Goal: Task Accomplishment & Management: Complete application form

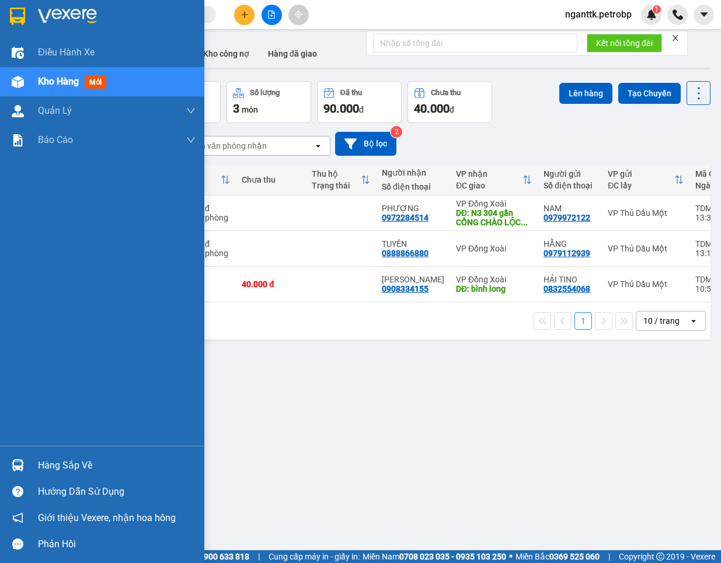
click at [32, 459] on div "Hàng sắp về" at bounding box center [102, 465] width 204 height 26
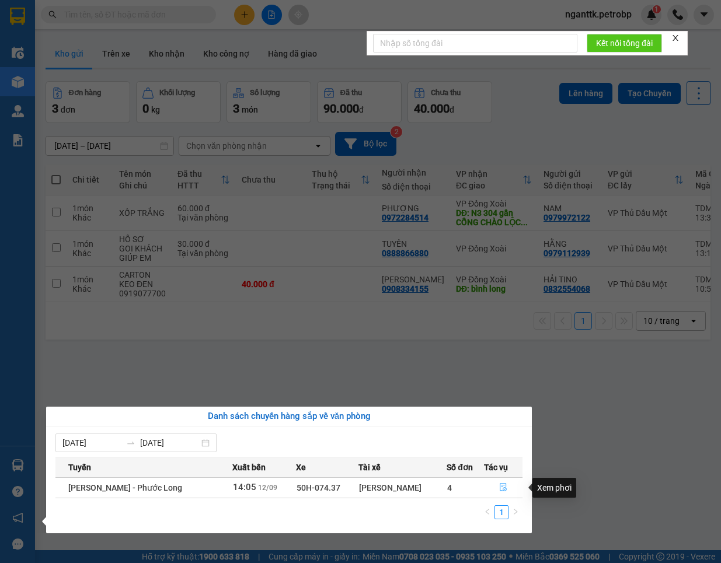
click at [502, 489] on icon "file-done" at bounding box center [503, 487] width 8 height 8
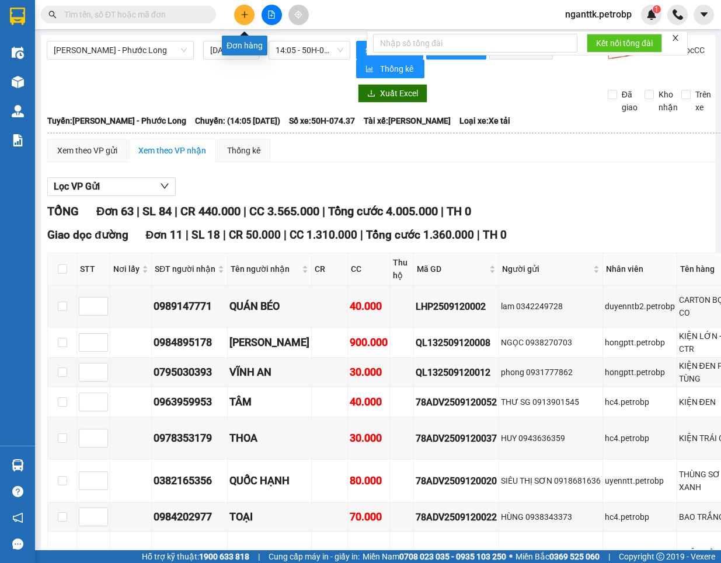
click at [241, 13] on icon "plus" at bounding box center [245, 15] width 8 height 8
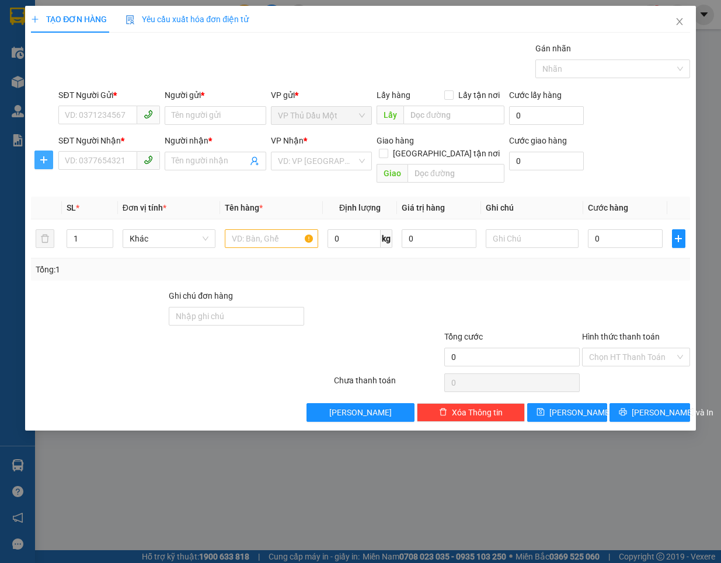
click at [43, 156] on icon "plus" at bounding box center [43, 159] width 9 height 9
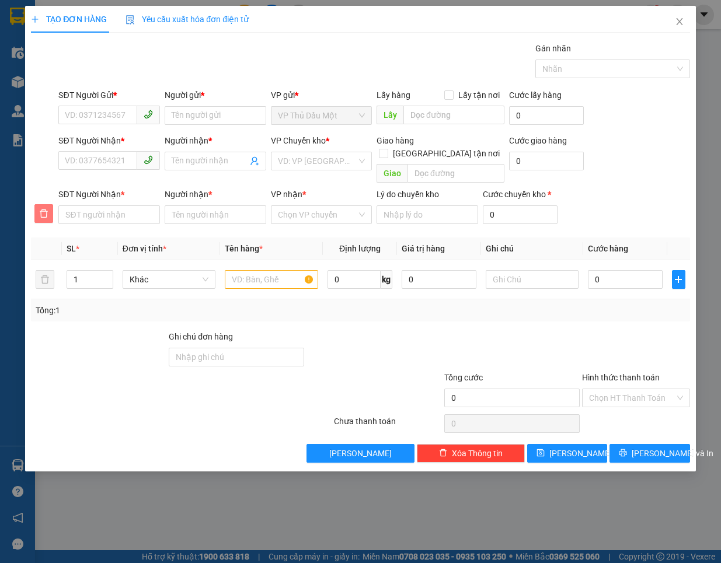
click at [48, 209] on span "delete" at bounding box center [44, 213] width 18 height 9
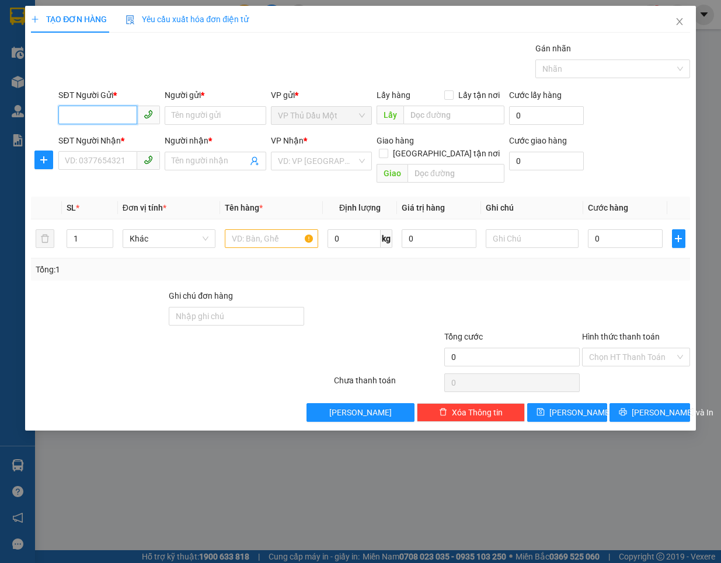
click at [99, 117] on input "SĐT Người Gửi *" at bounding box center [97, 115] width 79 height 19
click at [127, 146] on div "0868850379 - THU UYÊN" at bounding box center [110, 139] width 105 height 19
type input "0868850379"
type input "THU UYÊN"
type input "0967410659"
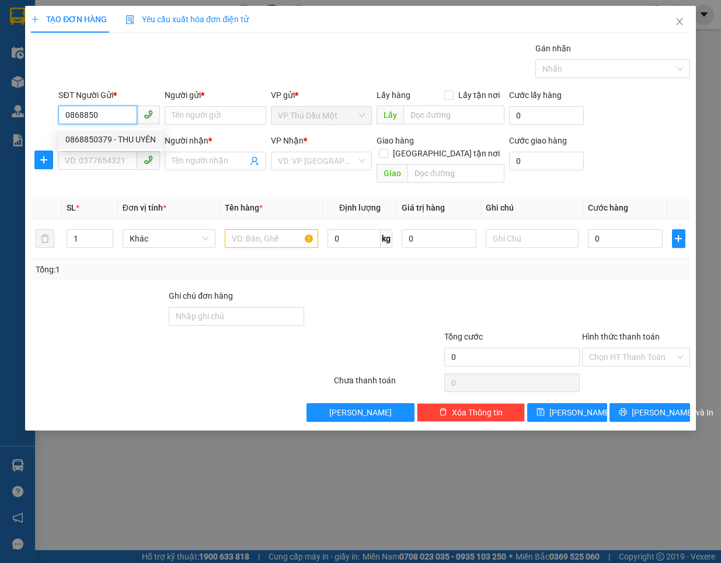
type input "SƠN"
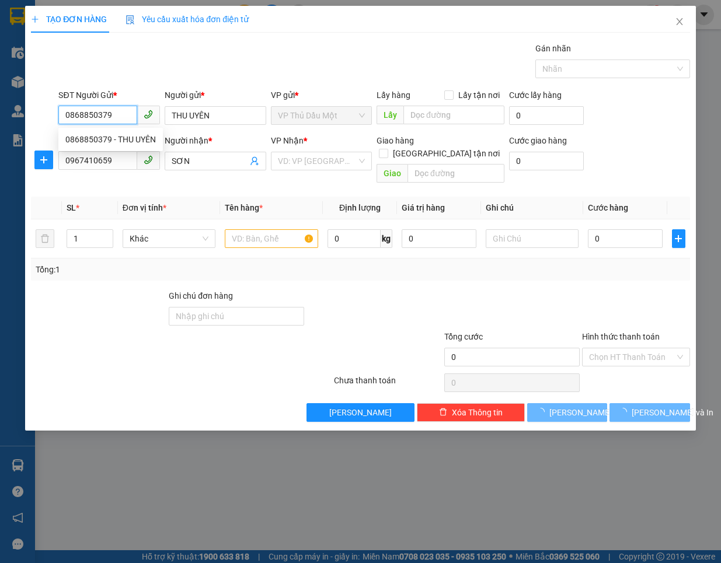
type input "40.000"
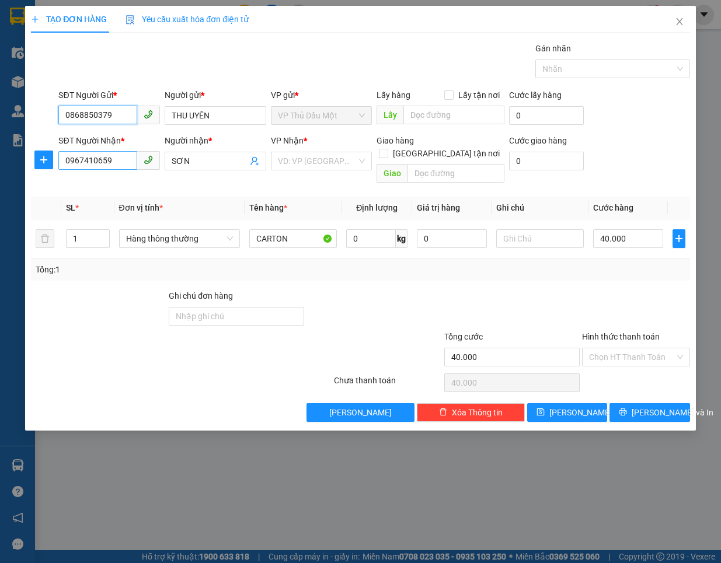
type input "0868850379"
click at [112, 166] on input "0967410659" at bounding box center [97, 160] width 79 height 19
click at [76, 155] on input "SĐT Người Nhận *" at bounding box center [97, 160] width 79 height 19
click at [101, 179] on div "0966813513 - CTY TRƯỜNG TỒN" at bounding box center [126, 185] width 123 height 13
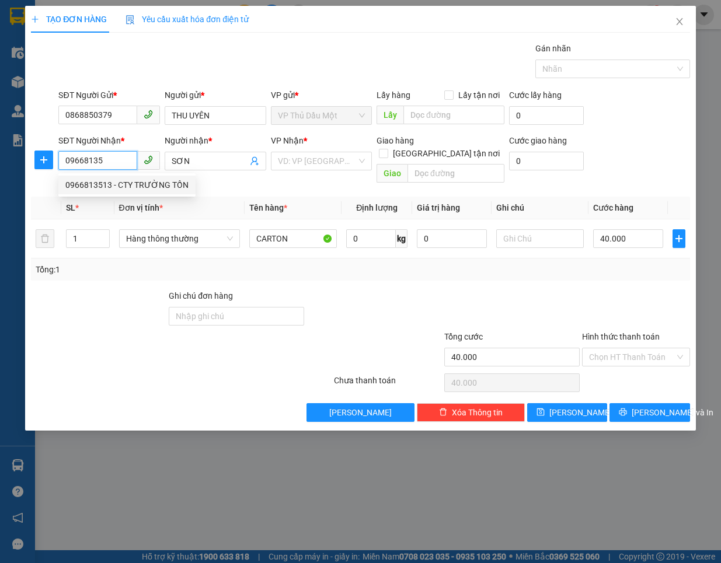
type input "0966813513"
type input "CTY TRƯỜNG TỒN"
type input "TƯỢNG ĐÀI THUẬN PHÚ"
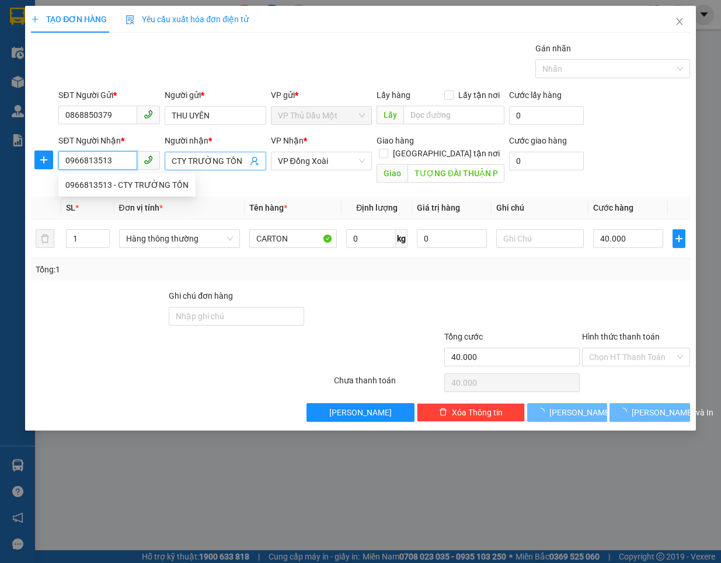
type input "100.000"
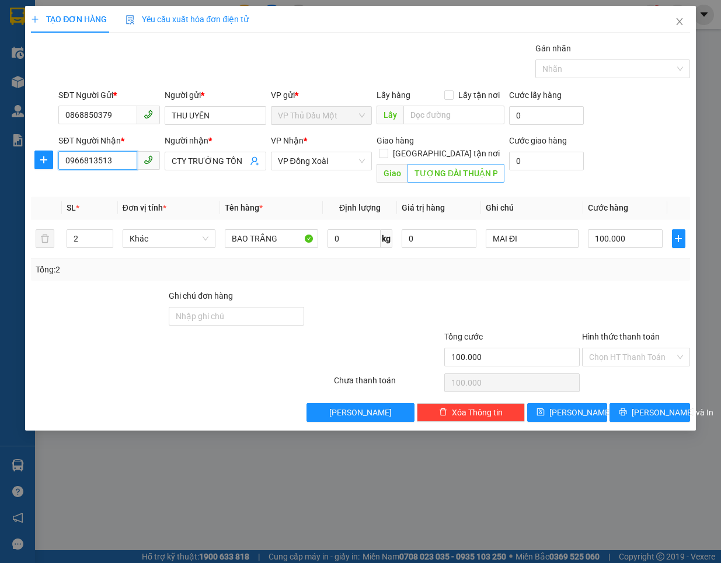
type input "0966813513"
click at [497, 164] on input "TƯỢNG ĐÀI THUẬN PHÚ" at bounding box center [456, 173] width 97 height 19
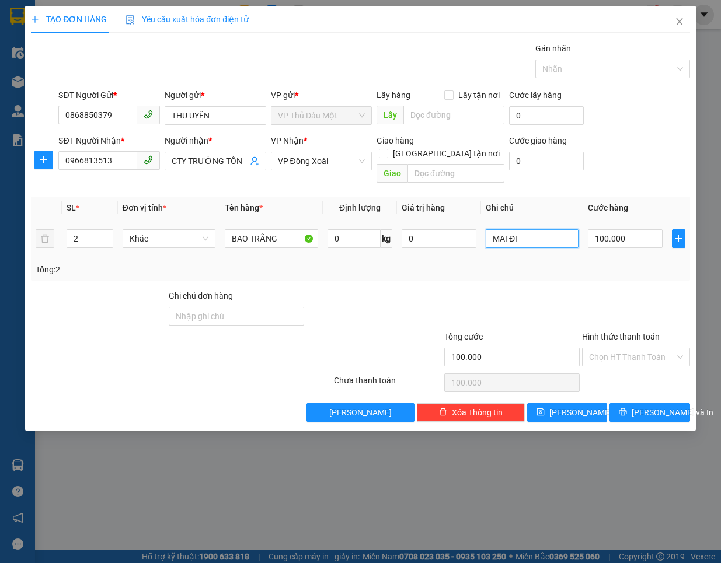
click at [523, 229] on input "MAI ĐI" at bounding box center [532, 238] width 93 height 19
type input "cho đi tối nay khách cần mai có"
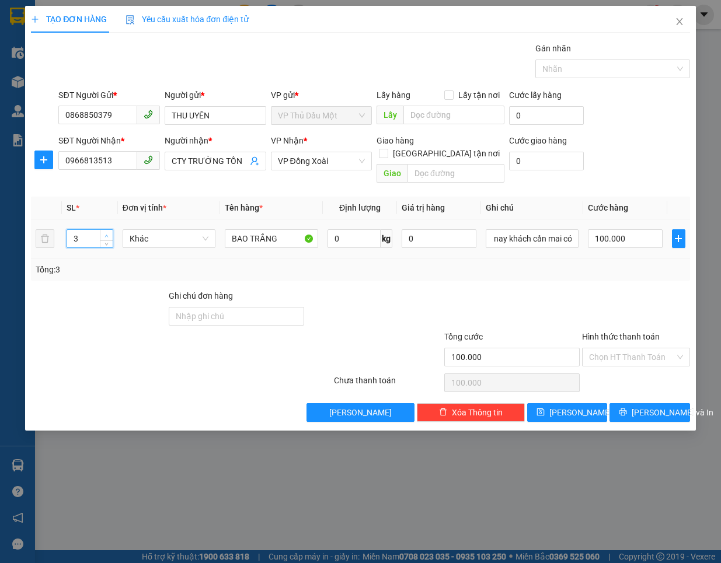
click at [111, 230] on span "Increase Value" at bounding box center [106, 235] width 13 height 11
type input "4"
click at [111, 230] on span "Increase Value" at bounding box center [106, 235] width 13 height 11
click at [646, 229] on input "100.000" at bounding box center [625, 238] width 75 height 19
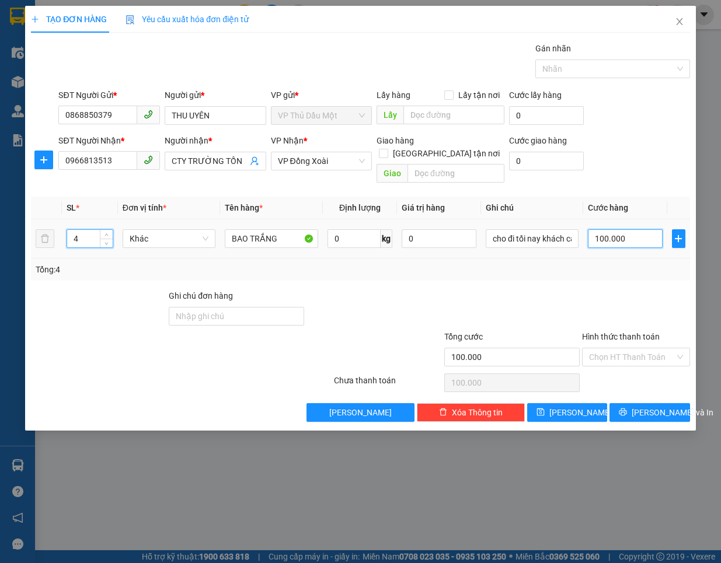
type input "0"
type input "2"
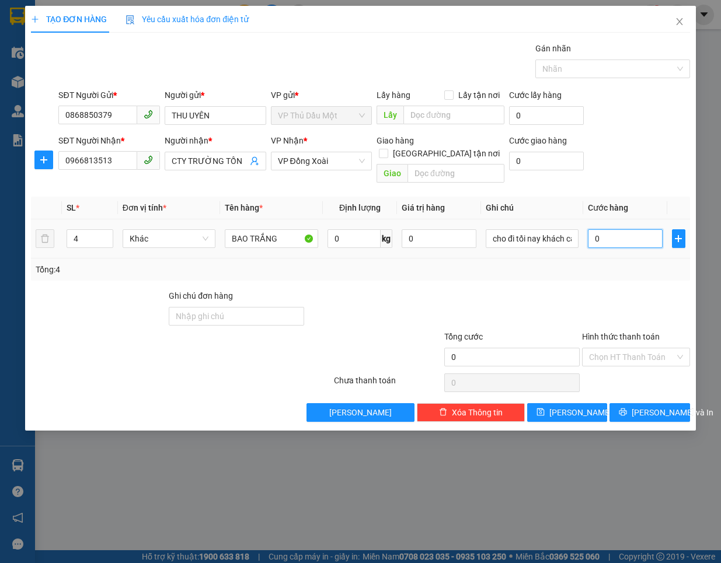
type input "02"
type input "20"
type input "020"
type input "200"
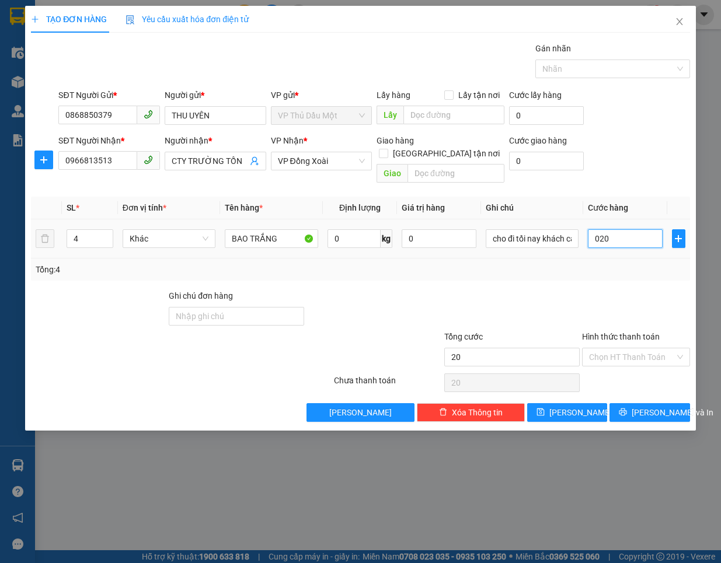
type input "200"
type input "0.200"
type input "200.000"
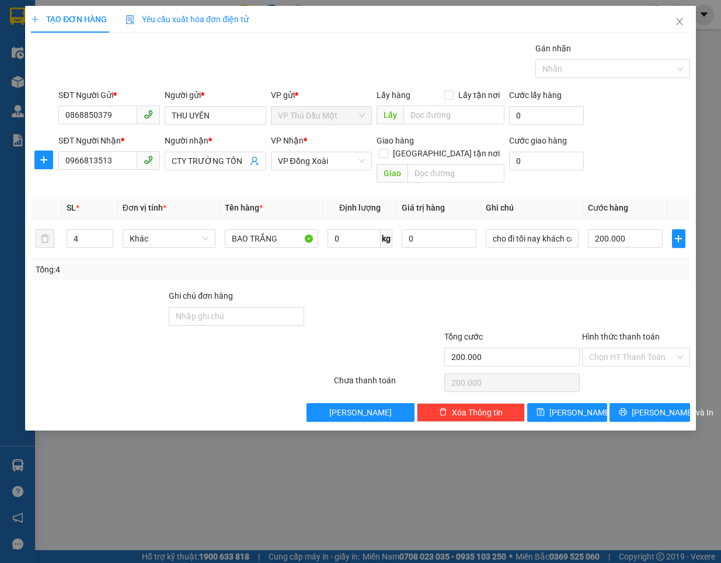
click at [430, 276] on div "Transit Pickup Surcharge Ids Transit Deliver Surcharge Ids Transit Deliver Surc…" at bounding box center [360, 232] width 659 height 380
click at [284, 231] on input "BAO TRẮNG" at bounding box center [271, 238] width 93 height 19
type input "c"
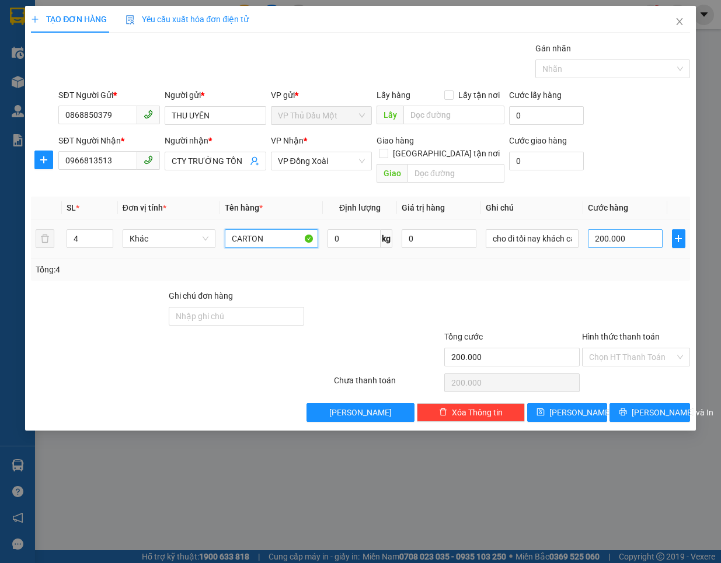
type input "CARTON"
click at [618, 229] on input "200.000" at bounding box center [625, 238] width 75 height 19
click at [458, 301] on div at bounding box center [512, 310] width 138 height 41
click at [636, 229] on input "200.000" at bounding box center [625, 238] width 75 height 19
type input "0"
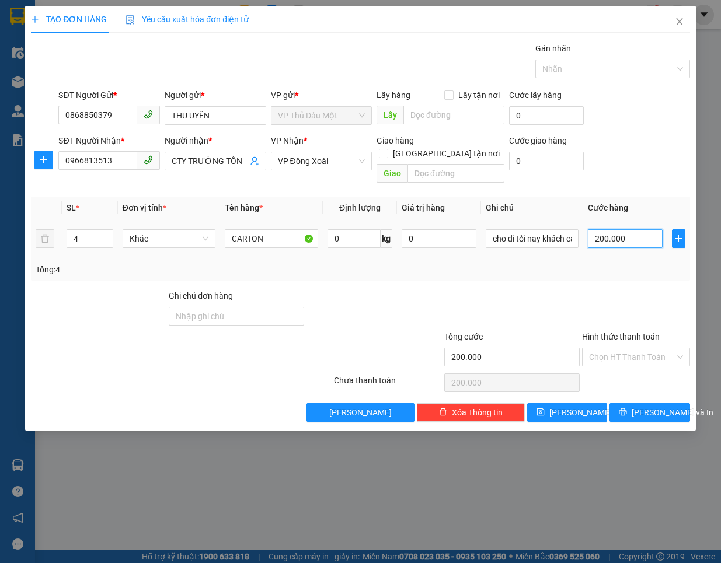
type input "0"
type input "1"
type input "01"
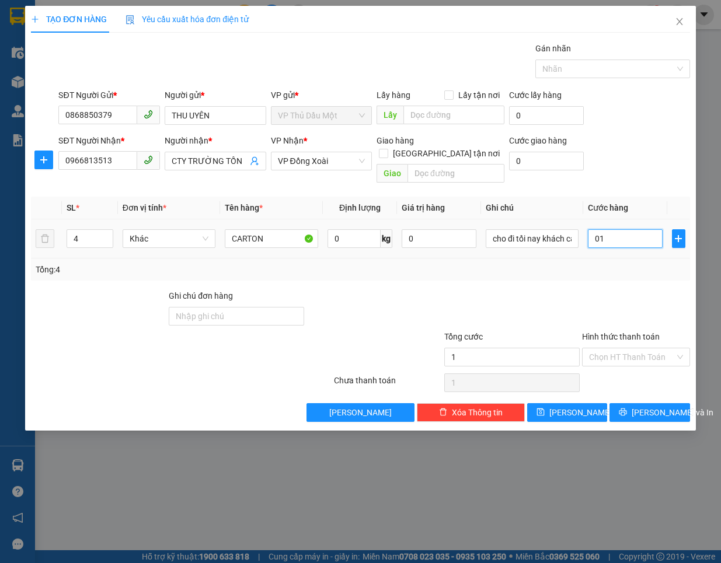
type input "18"
type input "018"
type input "180"
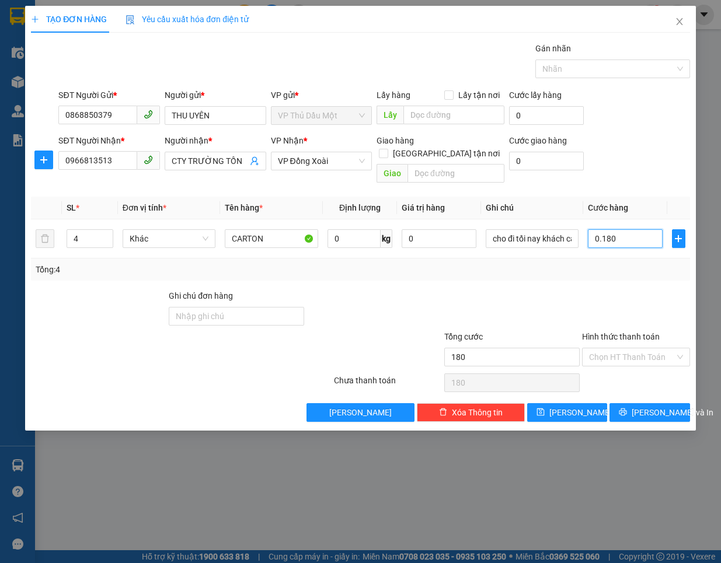
type input "0.180"
type input "180.000"
click at [333, 302] on div at bounding box center [374, 310] width 138 height 41
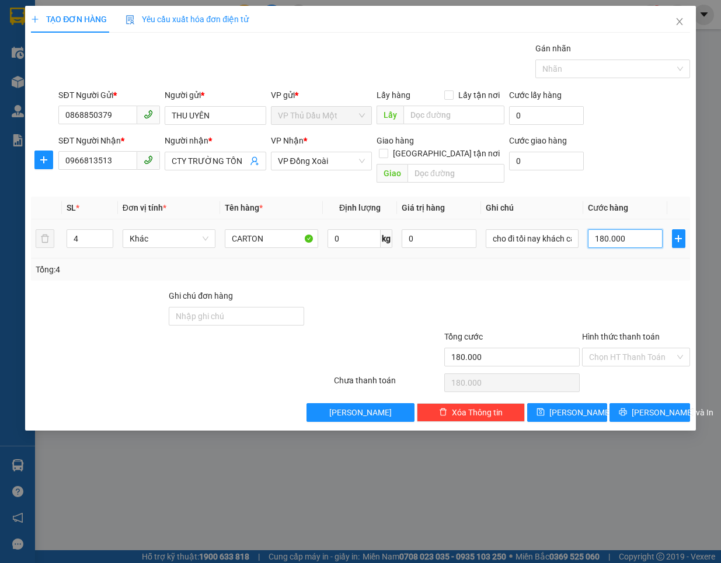
click at [635, 229] on input "180.000" at bounding box center [625, 238] width 75 height 19
type input "0"
type input "1"
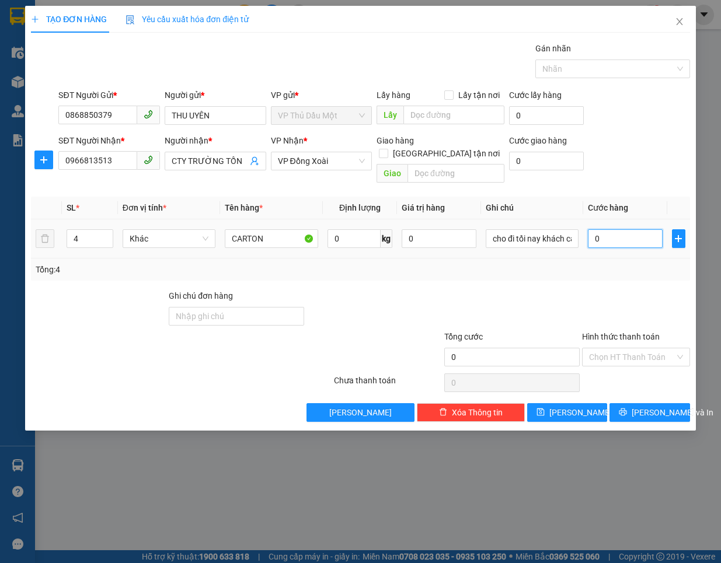
type input "1"
type input "01"
type input "19"
type input "019"
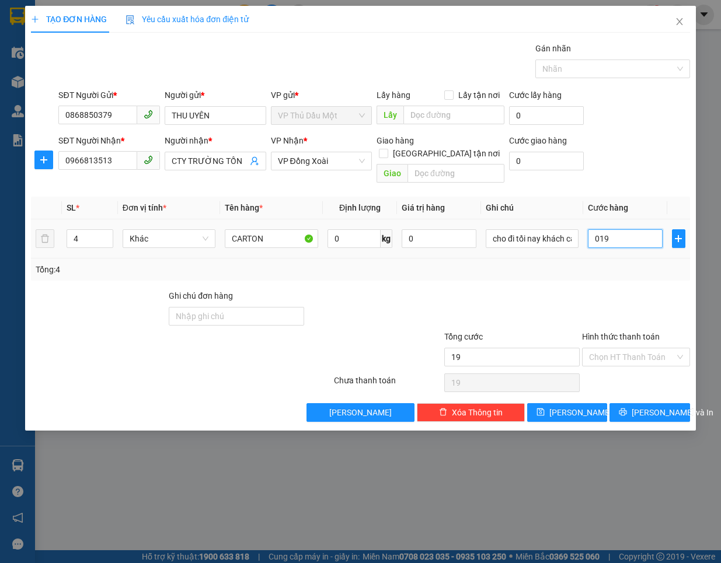
type input "190"
type input "0.190"
type input "190.000"
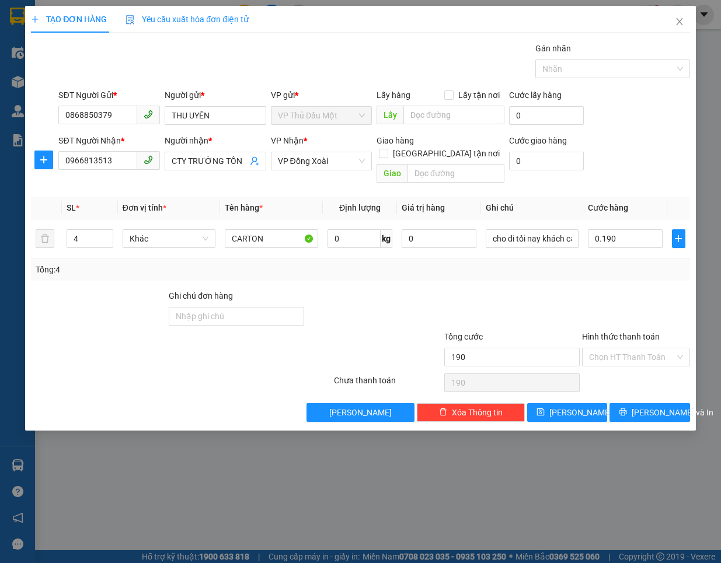
type input "190.000"
click at [613, 290] on div at bounding box center [636, 310] width 110 height 41
click at [649, 406] on span "[PERSON_NAME] và In" at bounding box center [673, 412] width 82 height 13
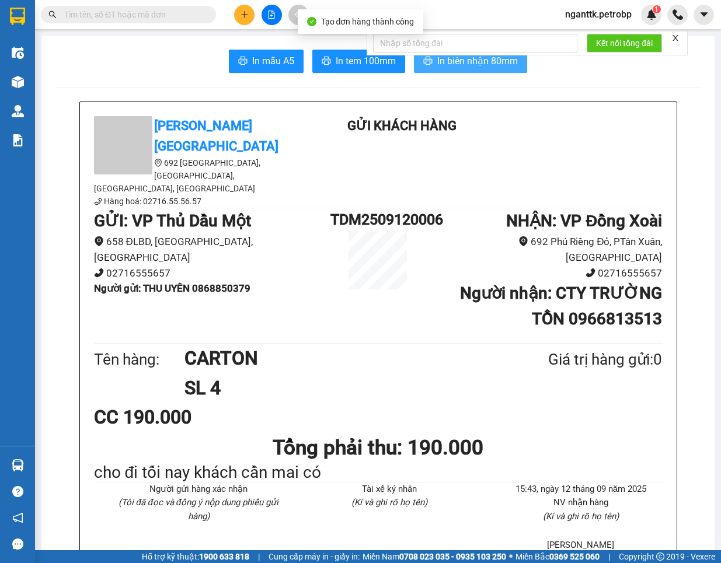
click at [463, 72] on button "In biên nhận 80mm" at bounding box center [470, 61] width 113 height 23
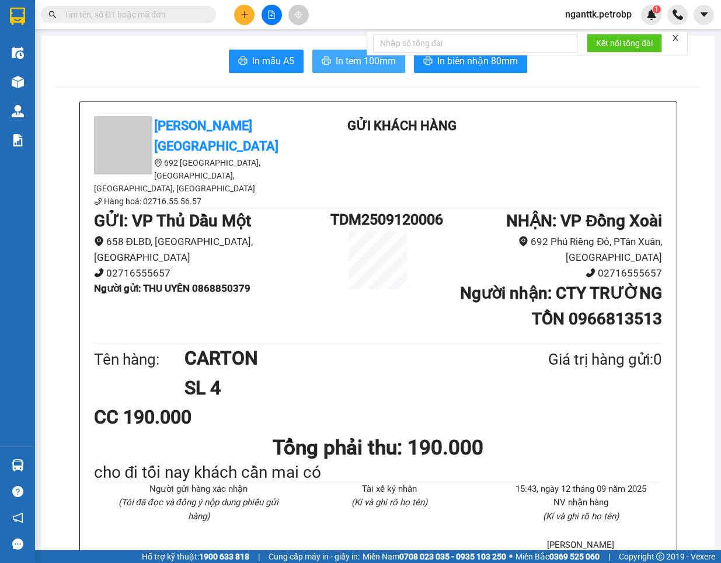
click at [349, 59] on span "In tem 100mm" at bounding box center [366, 61] width 60 height 15
click at [351, 55] on span "In tem 100mm" at bounding box center [366, 61] width 60 height 15
click at [344, 57] on span "In tem 100mm" at bounding box center [366, 61] width 60 height 15
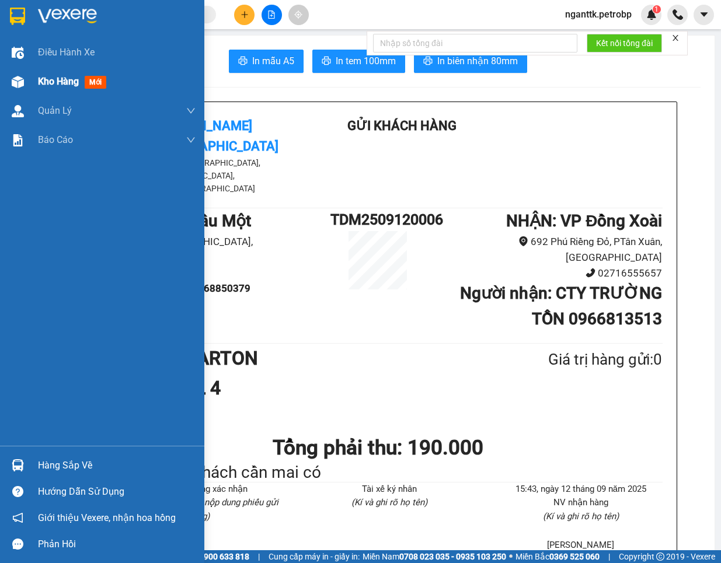
click at [15, 88] on div at bounding box center [18, 82] width 20 height 20
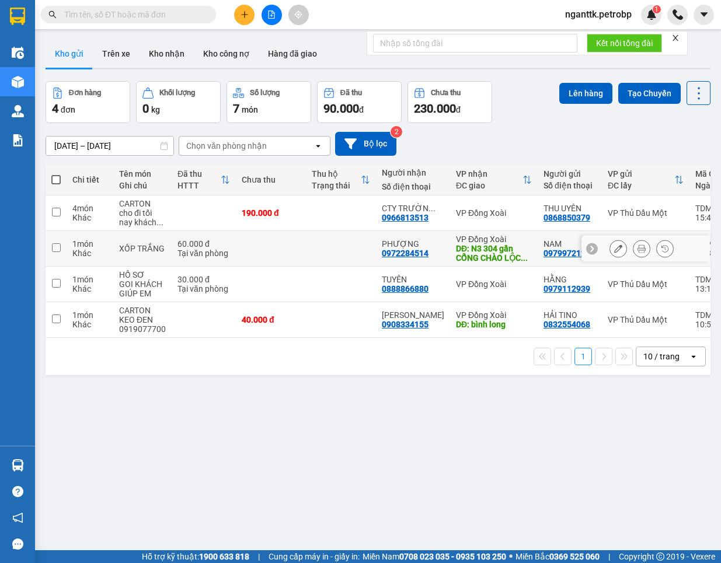
click at [290, 264] on td at bounding box center [271, 249] width 70 height 36
checkbox input "true"
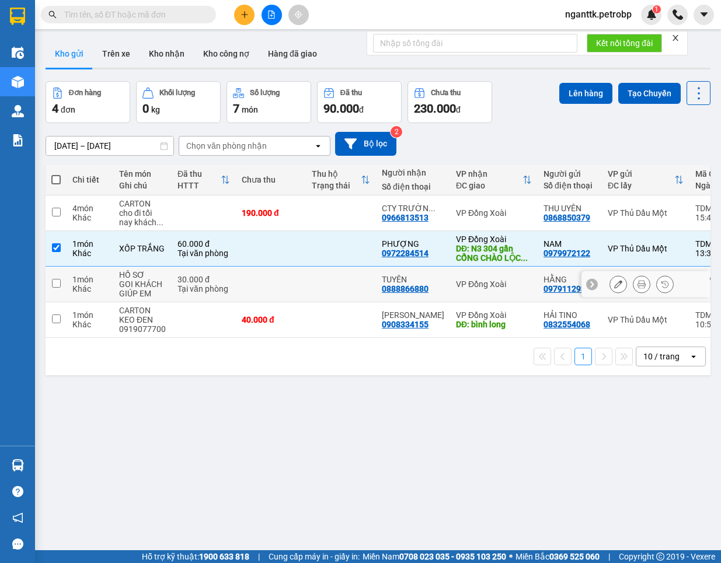
click at [296, 284] on td at bounding box center [271, 285] width 70 height 36
checkbox input "true"
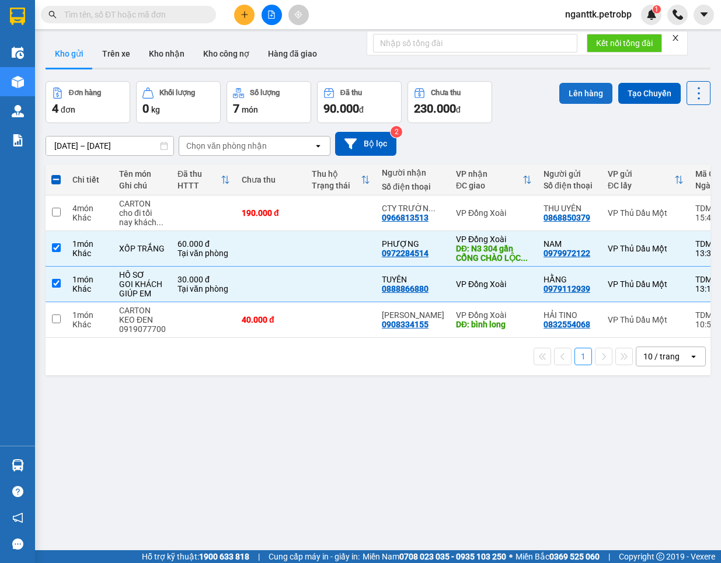
click at [567, 94] on button "Lên hàng" at bounding box center [585, 93] width 53 height 21
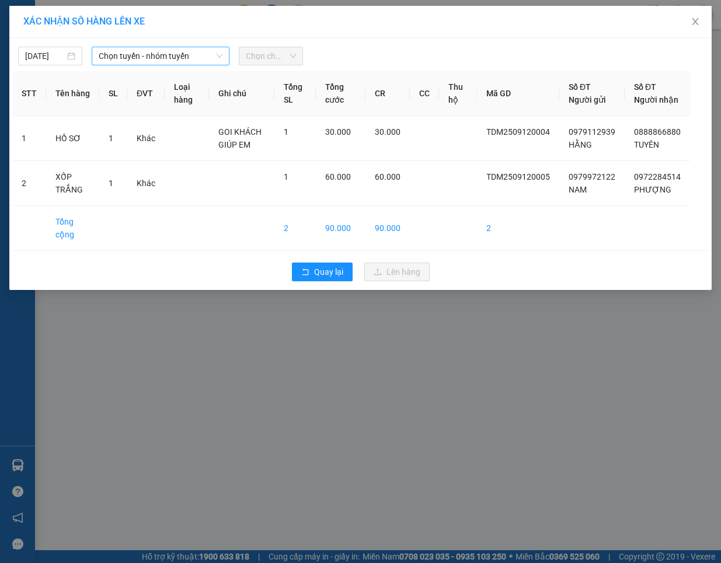
click at [134, 60] on span "Chọn tuyến - nhóm tuyến" at bounding box center [161, 56] width 124 height 18
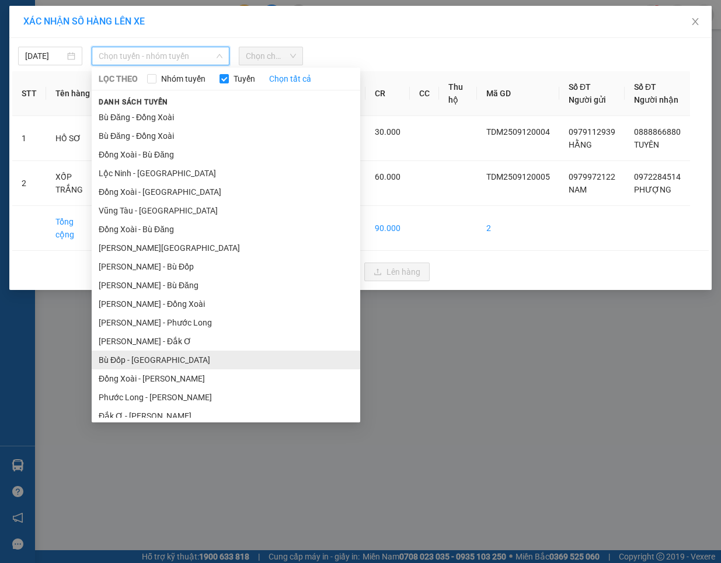
scroll to position [63, 0]
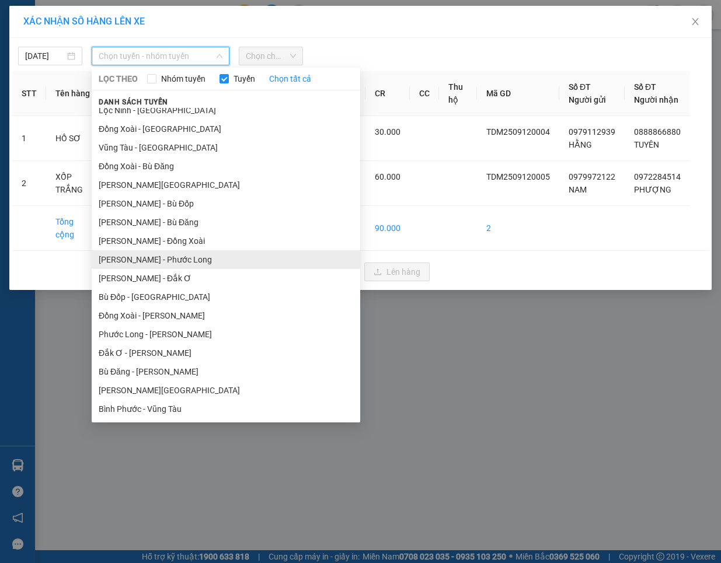
click at [193, 263] on li "[PERSON_NAME] - Phước Long" at bounding box center [226, 259] width 269 height 19
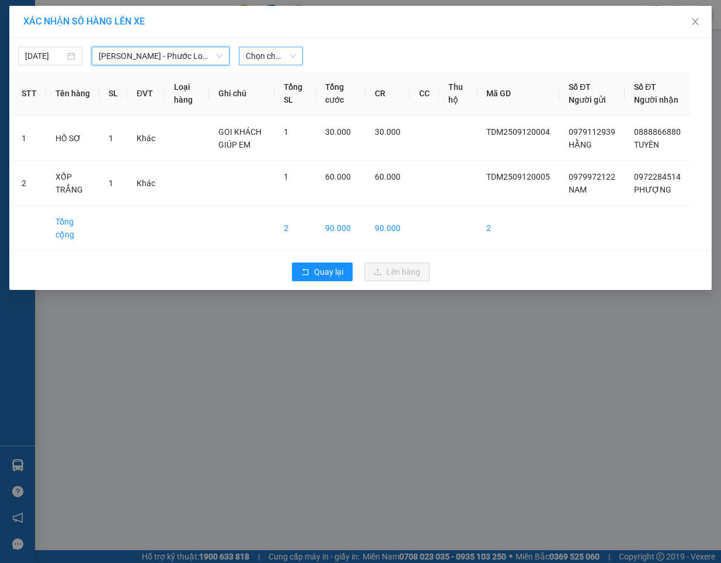
click at [256, 60] on span "Chọn chuyến" at bounding box center [271, 56] width 50 height 18
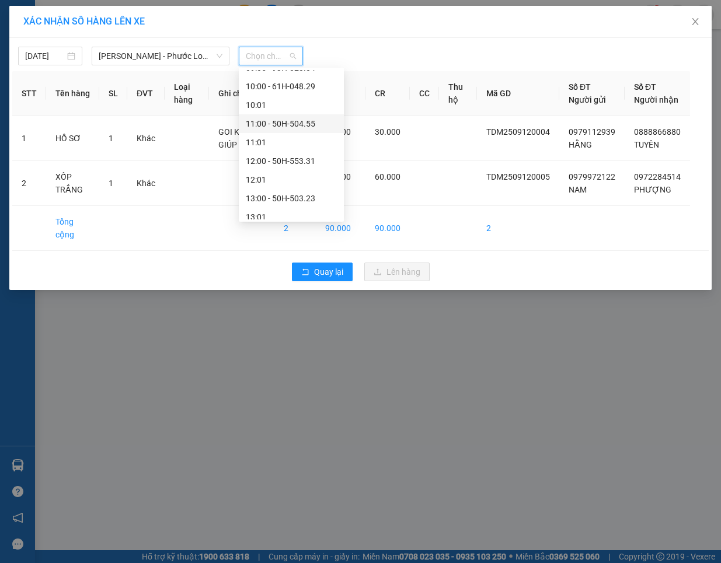
scroll to position [365, 0]
click at [286, 199] on div "14:05 - 50H-074.37" at bounding box center [291, 200] width 91 height 13
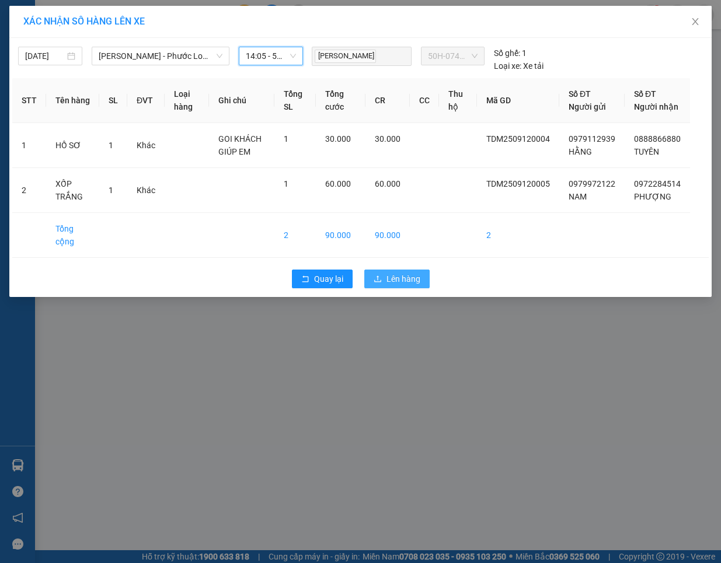
click at [384, 288] on button "Lên hàng" at bounding box center [396, 279] width 65 height 19
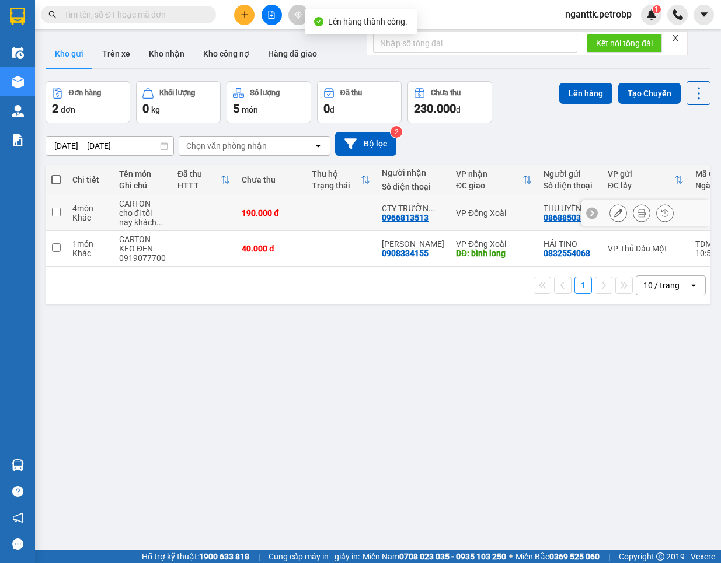
click at [614, 216] on icon at bounding box center [618, 213] width 8 height 8
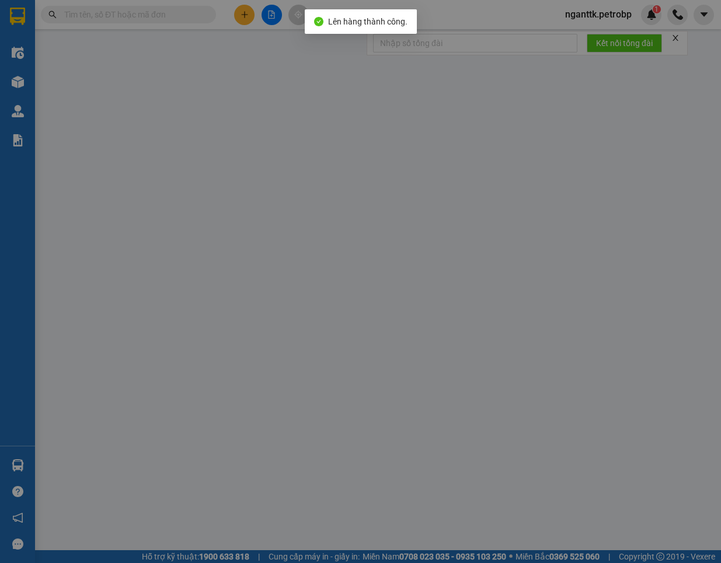
type input "0868850379"
type input "THU UYÊN"
type input "0966813513"
type input "CTY TRƯỜNG TỒN"
type input "190.000"
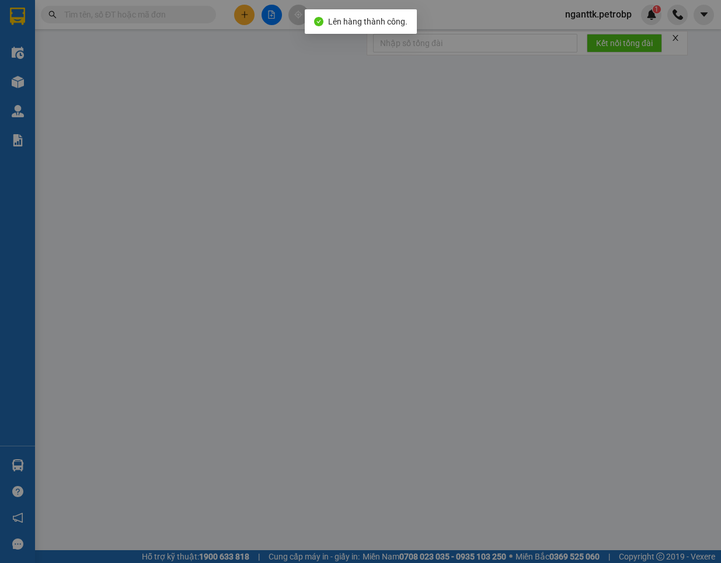
type input "190.000"
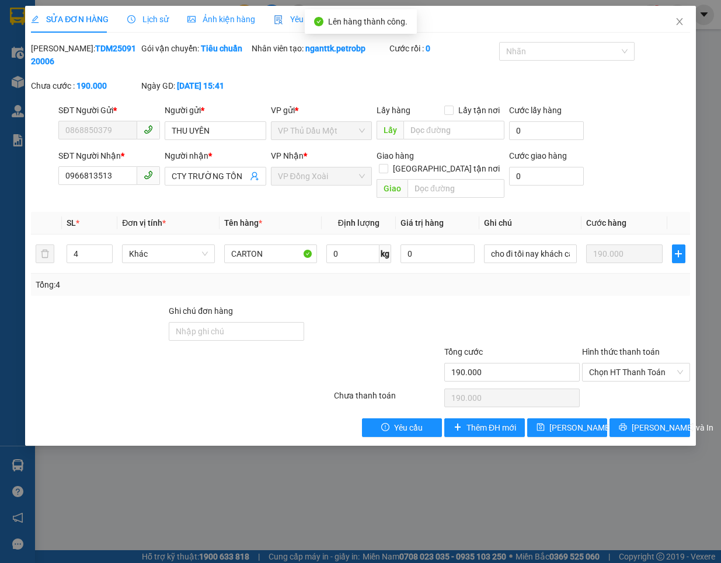
click at [133, 18] on icon "clock-circle" at bounding box center [131, 19] width 8 height 8
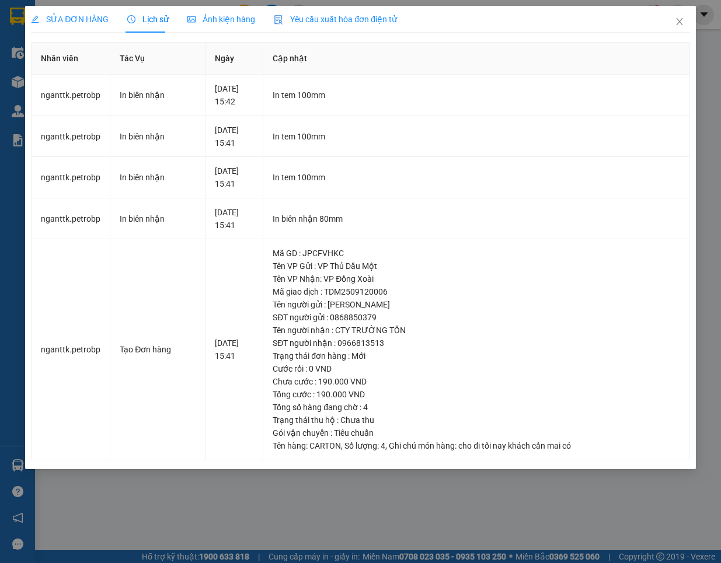
drag, startPoint x: 428, startPoint y: 516, endPoint x: 465, endPoint y: 472, distance: 57.2
click at [428, 516] on div "SỬA ĐƠN HÀNG Lịch sử Ảnh kiện hàng Yêu cầu xuất hóa đơn điện tử Total Paid Fee …" at bounding box center [360, 281] width 721 height 563
click at [681, 21] on icon "close" at bounding box center [679, 21] width 9 height 9
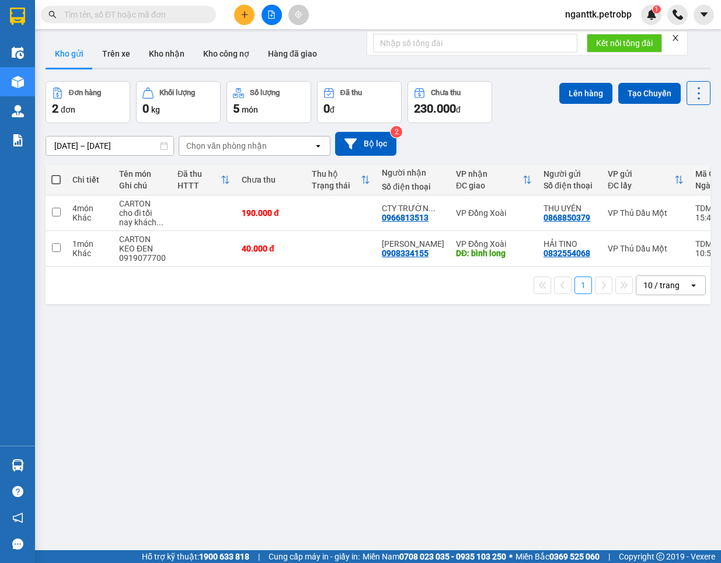
click at [96, 16] on input "text" at bounding box center [133, 14] width 138 height 13
paste input "TDM2509050002"
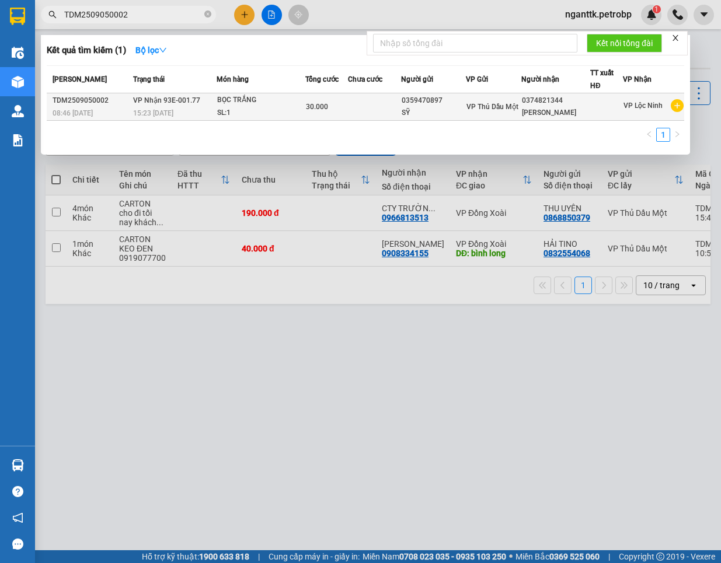
type input "TDM2509050002"
click at [114, 103] on div "TDM2509050002" at bounding box center [91, 101] width 77 height 12
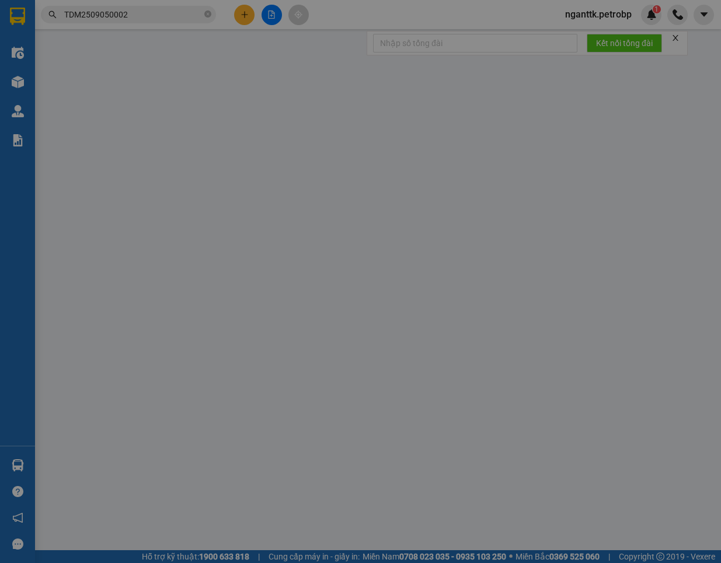
type input "0359470897"
type input "SỸ"
type input "0374821344"
type input "[PERSON_NAME]"
type input "30.000"
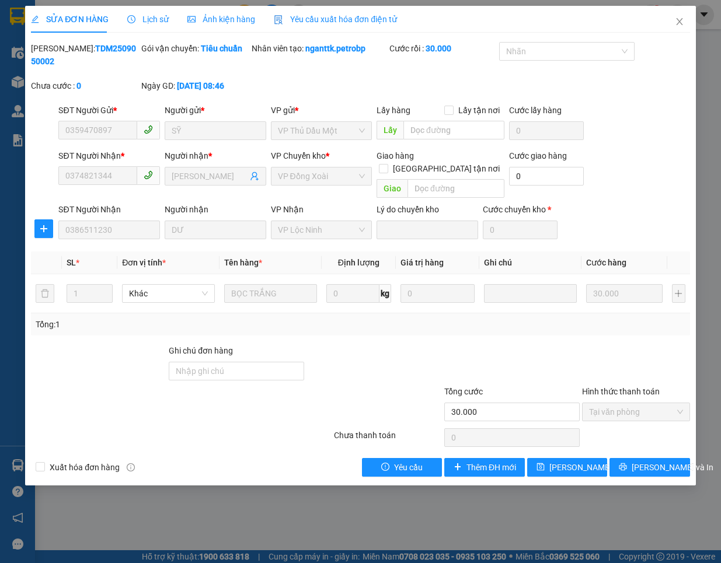
click at [130, 15] on span "Lịch sử" at bounding box center [147, 19] width 41 height 9
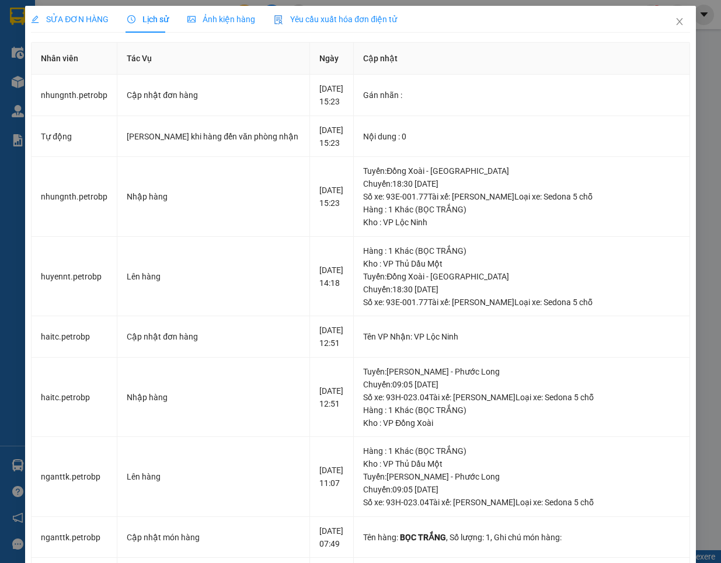
click at [46, 18] on span "SỬA ĐƠN HÀNG" at bounding box center [70, 19] width 78 height 9
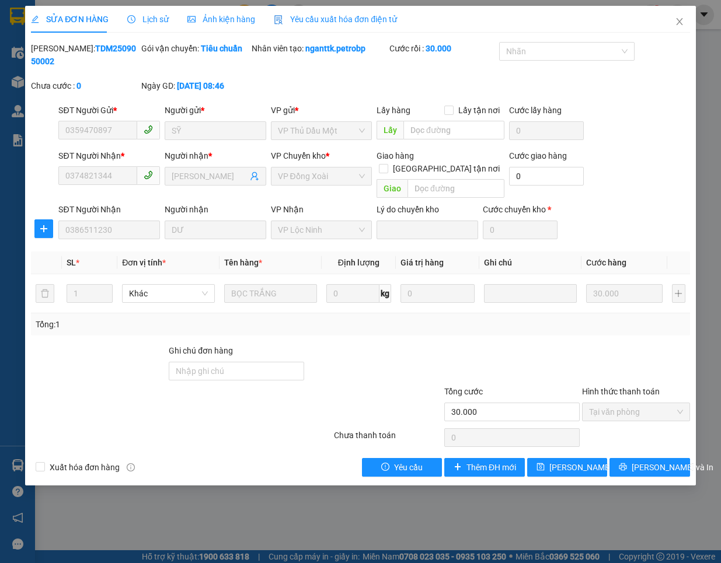
click at [133, 19] on icon "clock-circle" at bounding box center [131, 19] width 8 height 8
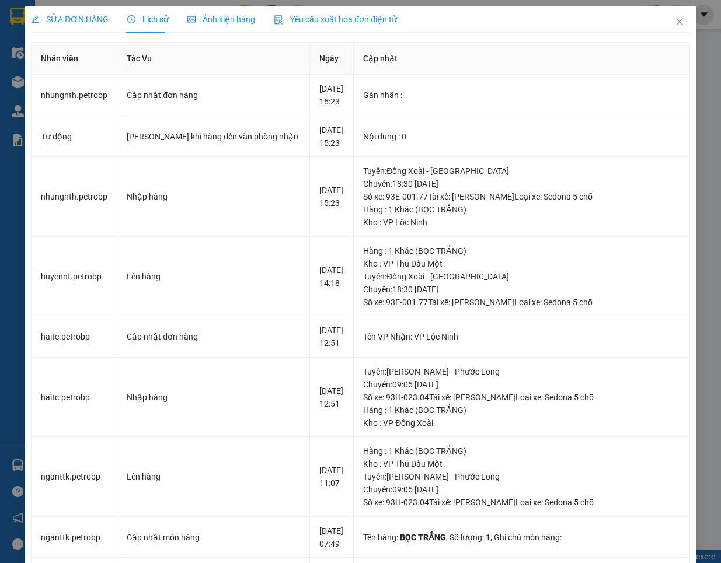
click at [78, 16] on span "SỬA ĐƠN HÀNG" at bounding box center [70, 19] width 78 height 9
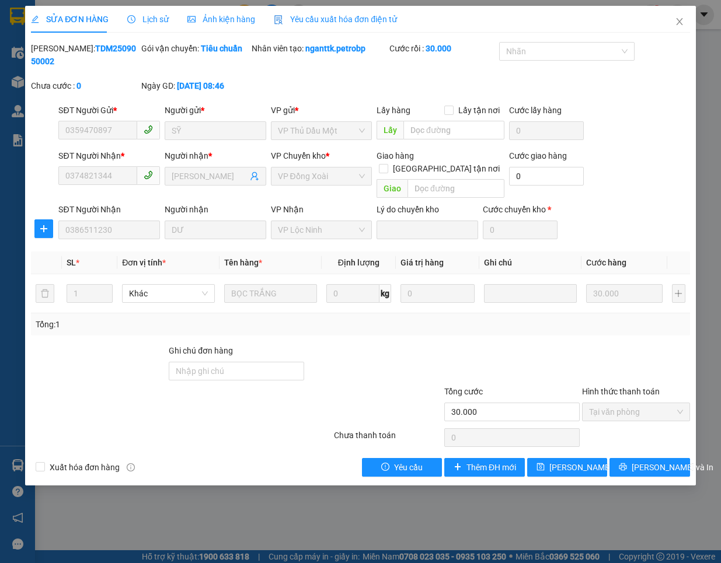
click at [535, 498] on div "SỬA ĐƠN HÀNG Lịch sử Ảnh kiện hàng Yêu cầu xuất hóa đơn điện tử Total Paid Fee …" at bounding box center [360, 281] width 721 height 563
click at [673, 18] on span "Close" at bounding box center [679, 22] width 33 height 33
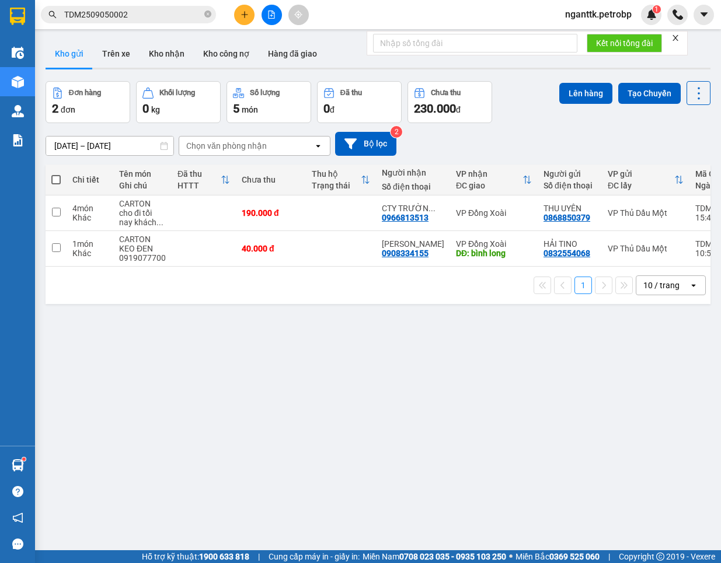
click at [231, 9] on div at bounding box center [272, 15] width 88 height 20
click at [238, 10] on button at bounding box center [244, 15] width 20 height 20
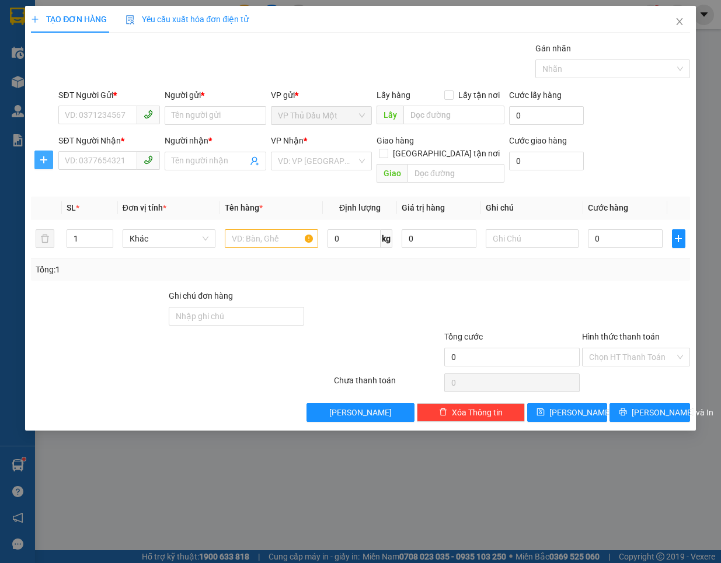
click at [43, 163] on icon "plus" at bounding box center [43, 159] width 9 height 9
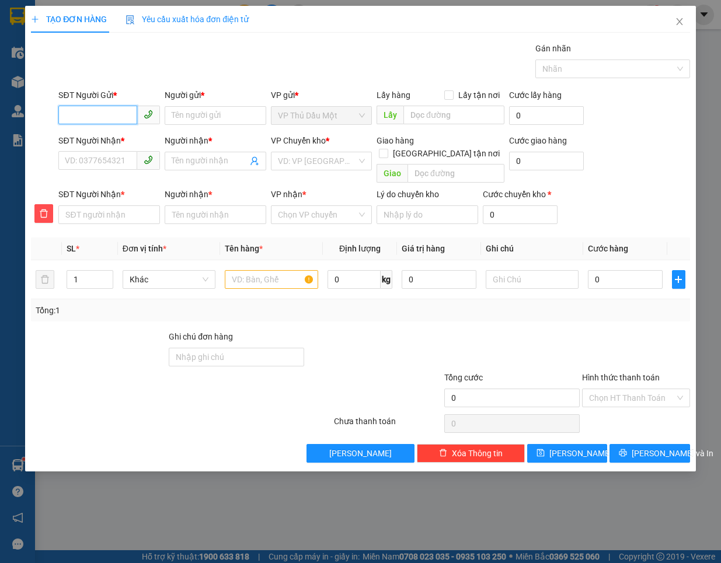
click at [91, 118] on input "SĐT Người Gửi *" at bounding box center [97, 115] width 79 height 19
click at [135, 137] on div "0917554422 - [PERSON_NAME]" at bounding box center [122, 139] width 115 height 13
type input "0917554422"
type input "[PERSON_NAME]"
type input "0988662229"
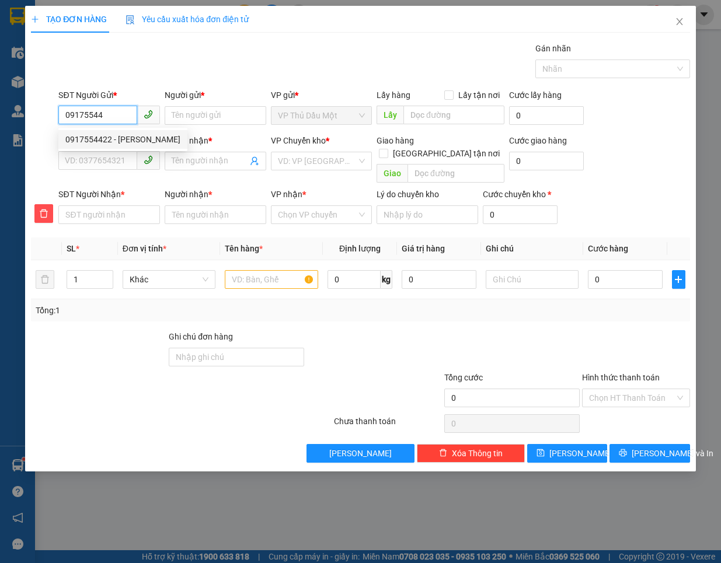
type input "QUỐC"
type input "0988662229"
type input "QUỐC"
type input "30.000"
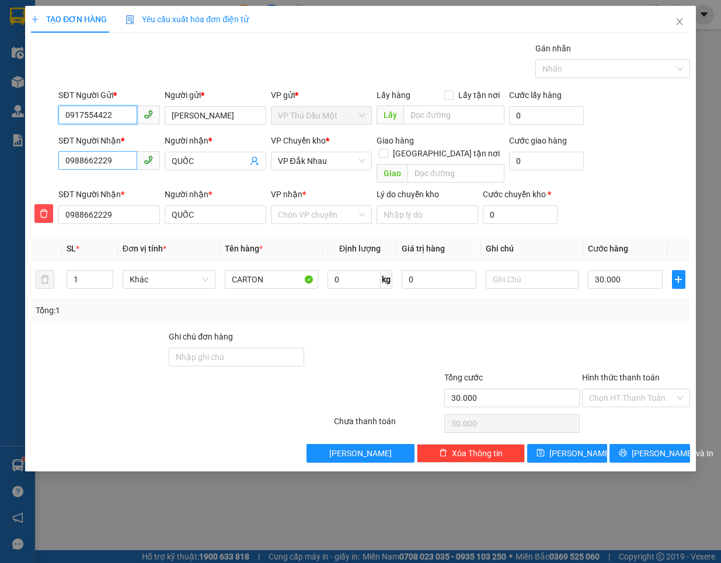
type input "0917554422"
click at [105, 164] on input "0988662229" at bounding box center [97, 160] width 79 height 19
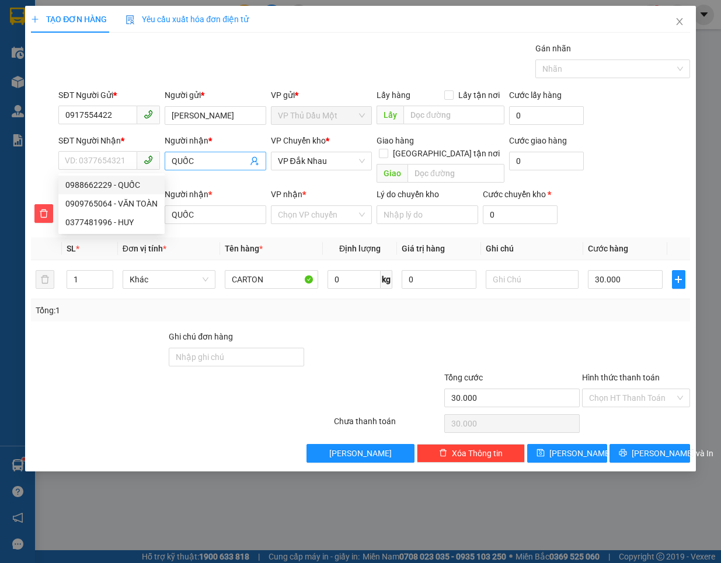
click at [251, 162] on icon "user-add" at bounding box center [254, 160] width 9 height 9
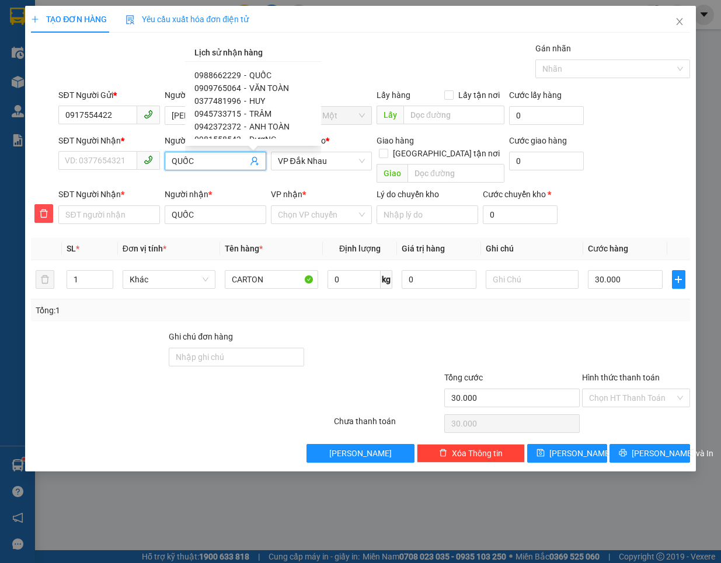
scroll to position [73, 0]
click at [256, 104] on span "TOÀN" at bounding box center [260, 104] width 22 height 9
type input "0904444193"
type input "TOÀN"
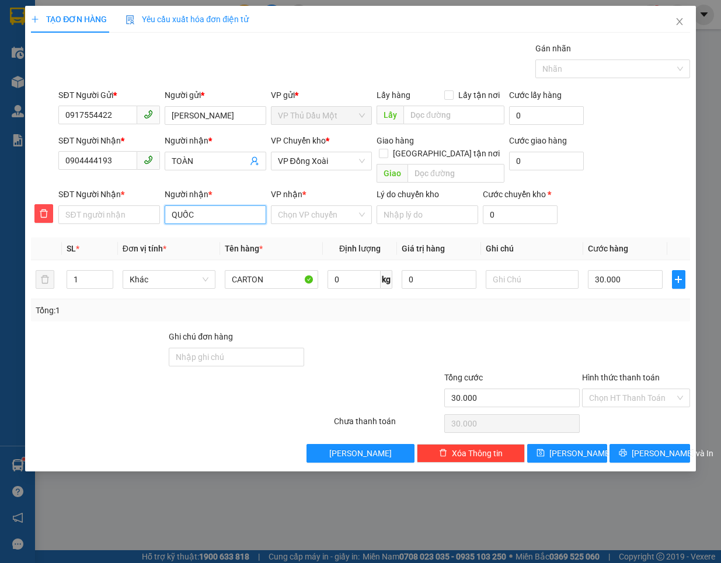
click at [240, 206] on input "QUỐC" at bounding box center [216, 215] width 102 height 19
type input "\"
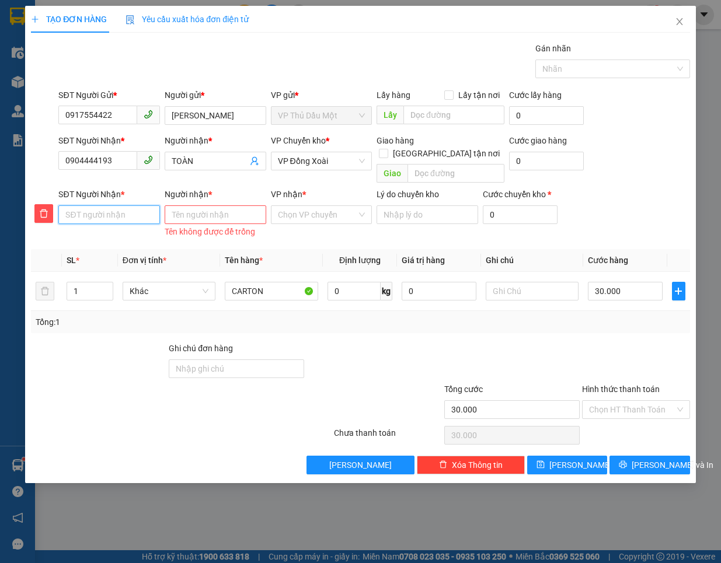
click at [129, 206] on input "SĐT Người Nhận *" at bounding box center [109, 215] width 102 height 19
click at [113, 159] on input "0904444193" at bounding box center [97, 160] width 79 height 19
drag, startPoint x: 113, startPoint y: 159, endPoint x: 74, endPoint y: 200, distance: 56.6
click at [74, 206] on input "SĐT Người Nhận *" at bounding box center [109, 215] width 102 height 19
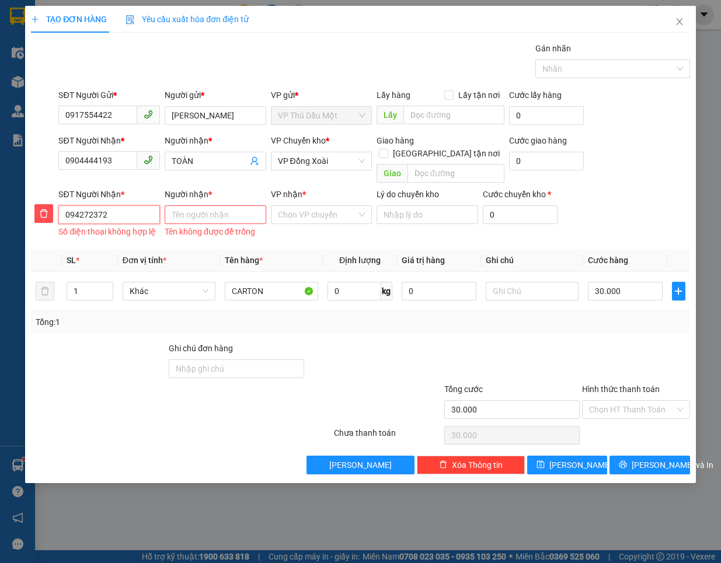
type input "094272372"
click at [180, 206] on input "Người nhận *" at bounding box center [216, 215] width 102 height 19
type input "t"
type input "TOÀN BL"
click at [295, 206] on input "VP nhận *" at bounding box center [317, 215] width 79 height 18
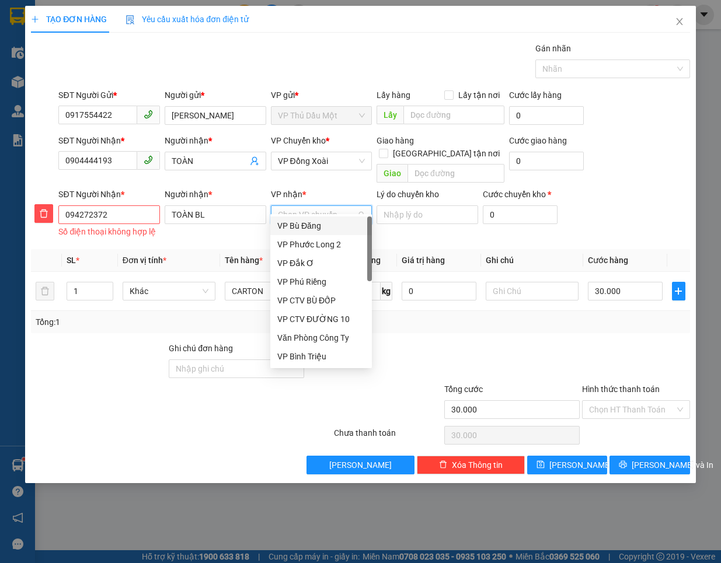
type input "B"
click at [38, 209] on span "delete" at bounding box center [44, 213] width 18 height 9
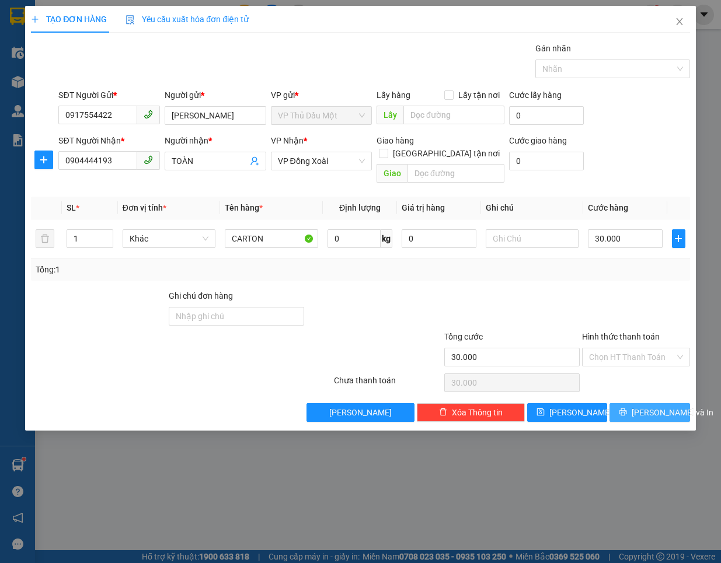
click at [636, 403] on button "[PERSON_NAME] và In" at bounding box center [650, 412] width 81 height 19
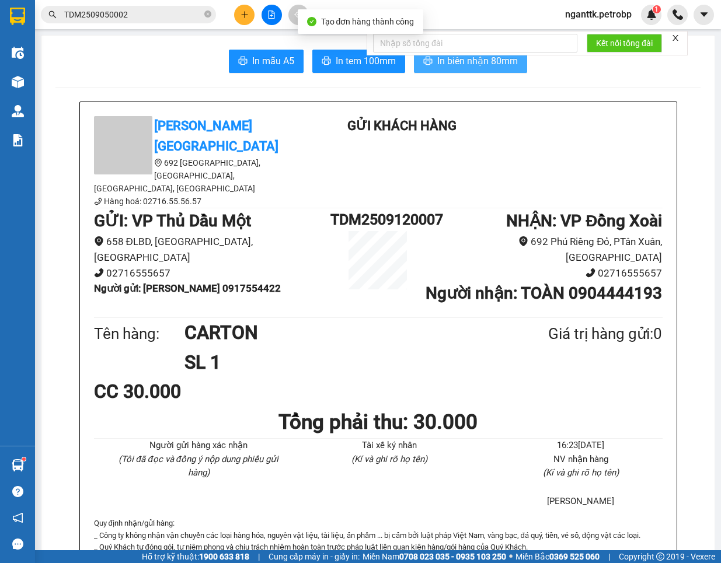
click at [437, 68] on span "In biên nhận 80mm" at bounding box center [477, 61] width 81 height 15
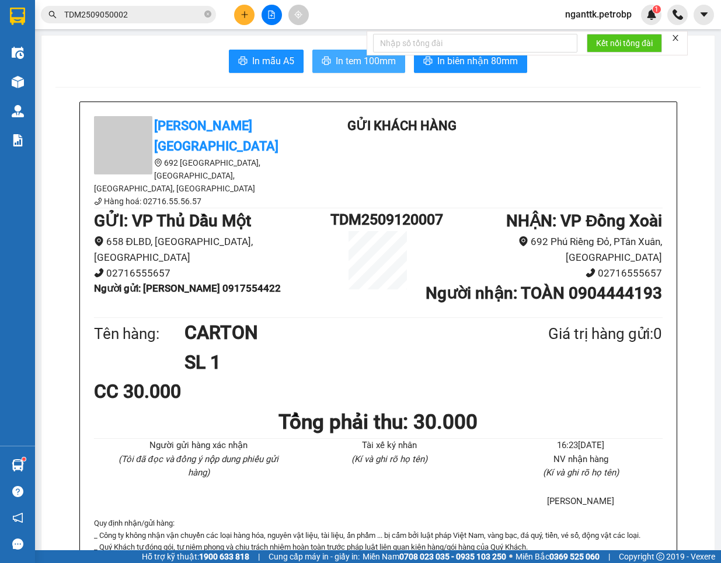
click at [354, 65] on span "In tem 100mm" at bounding box center [366, 61] width 60 height 15
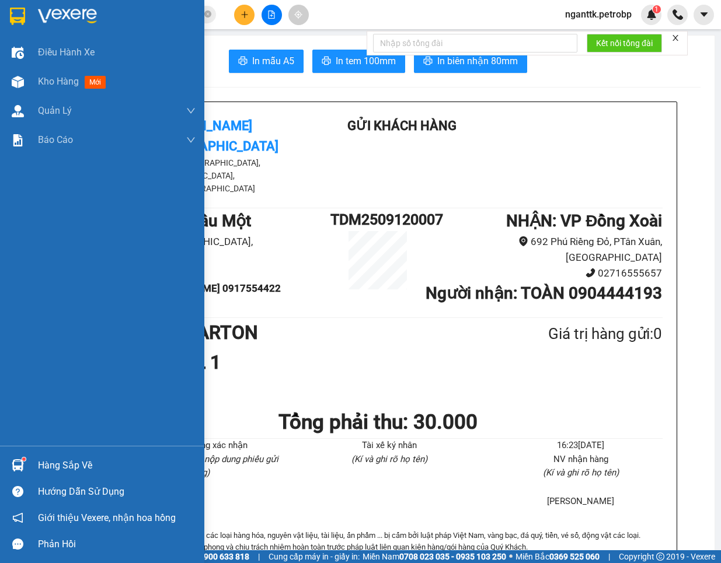
click at [44, 459] on div "Hàng sắp về" at bounding box center [117, 466] width 158 height 18
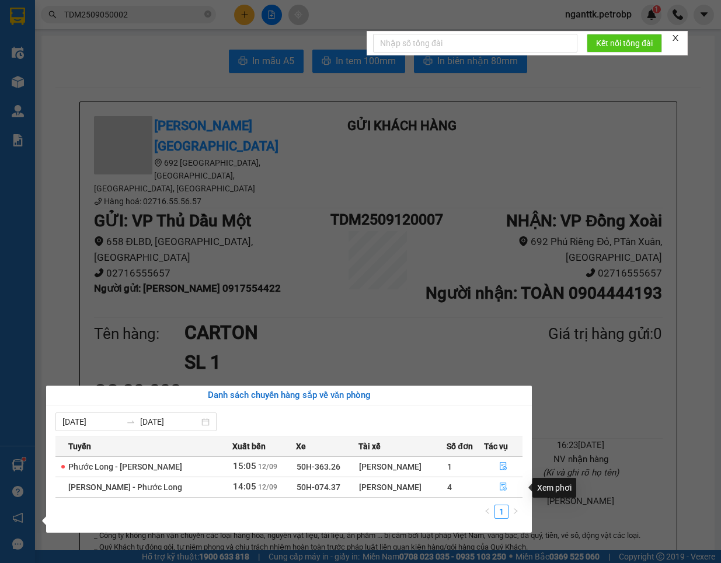
click at [501, 493] on button "button" at bounding box center [504, 487] width 38 height 19
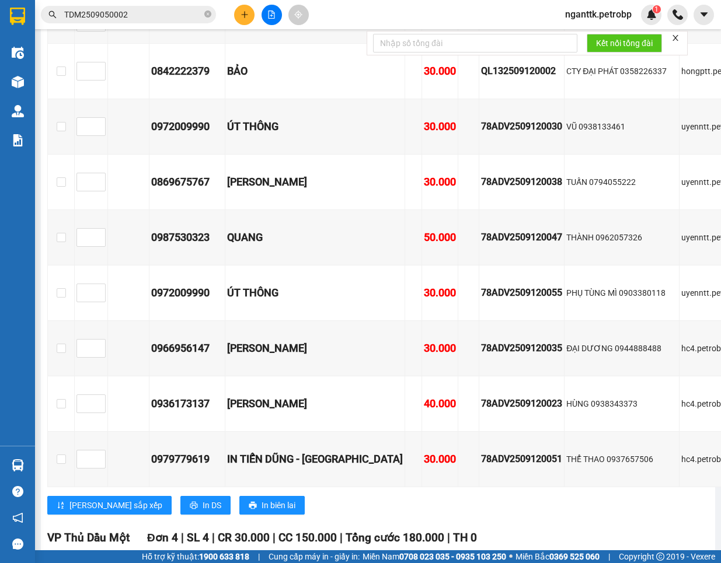
scroll to position [3211, 0]
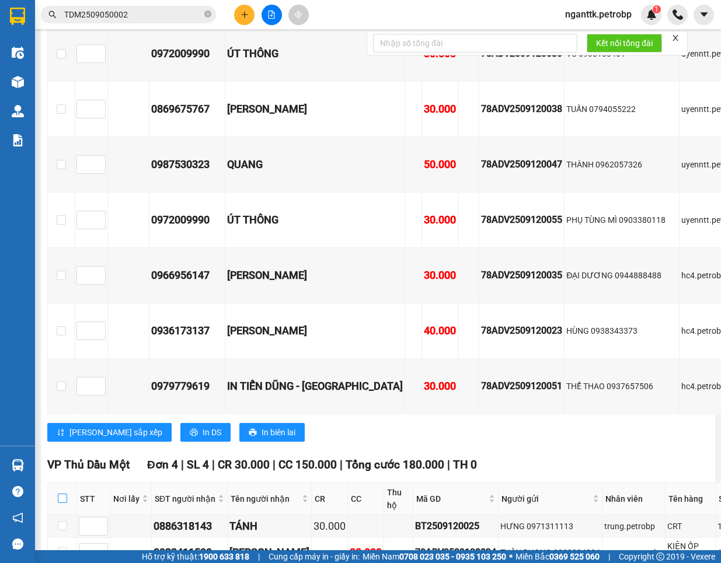
click at [60, 494] on input "checkbox" at bounding box center [62, 498] width 9 height 9
checkbox input "true"
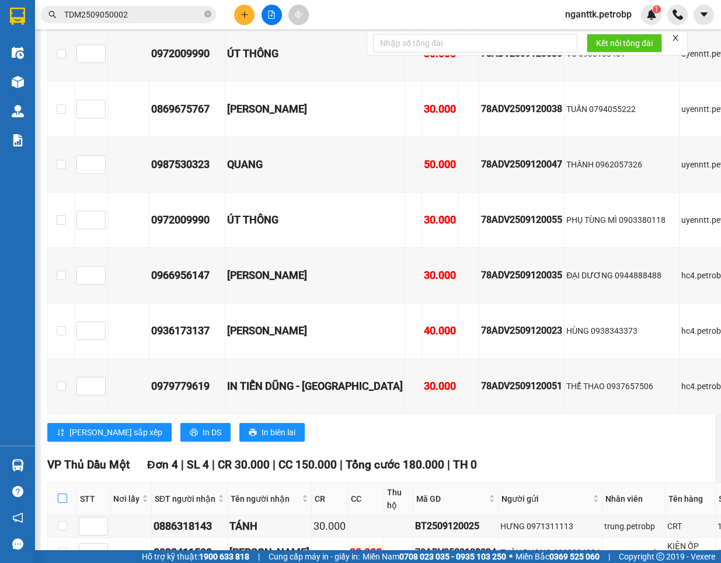
checkbox input "true"
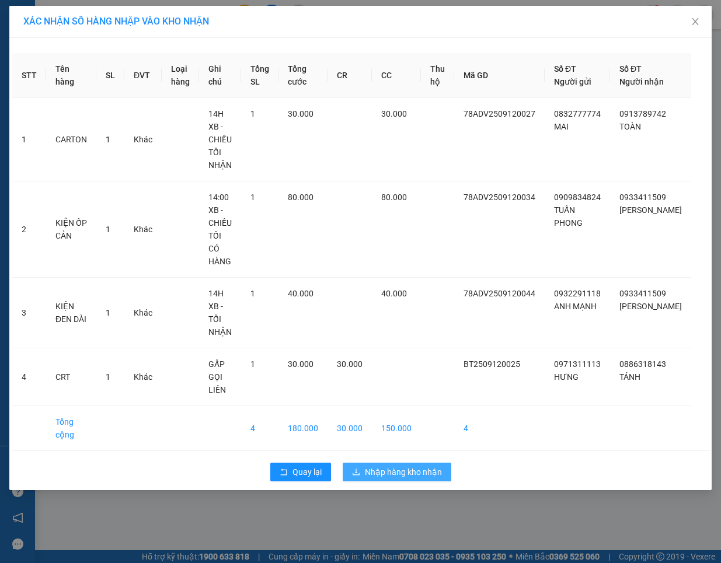
click at [374, 466] on span "Nhập hàng kho nhận" at bounding box center [403, 472] width 77 height 13
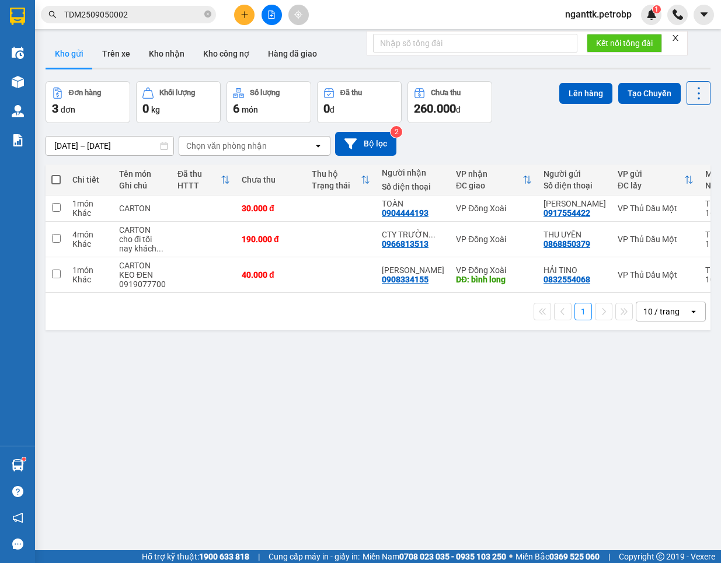
click at [66, 44] on button "Kho gửi" at bounding box center [69, 54] width 47 height 28
click at [242, 15] on icon "plus" at bounding box center [245, 15] width 8 height 8
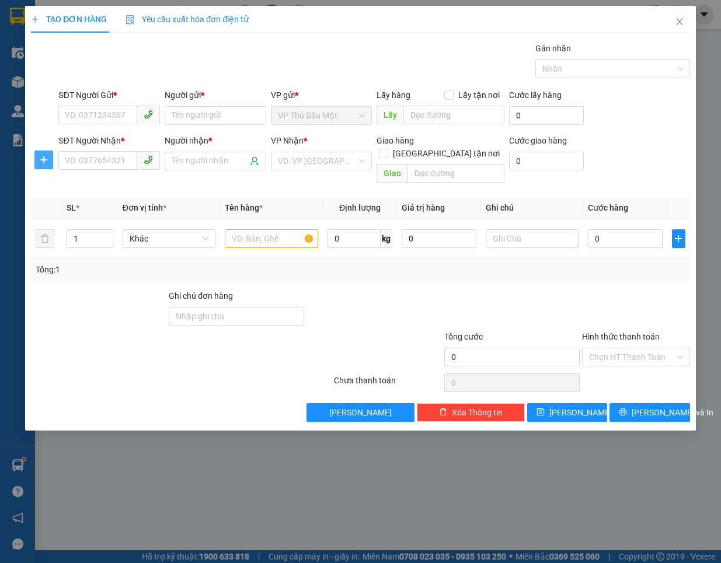
click at [38, 161] on span "plus" at bounding box center [44, 159] width 18 height 9
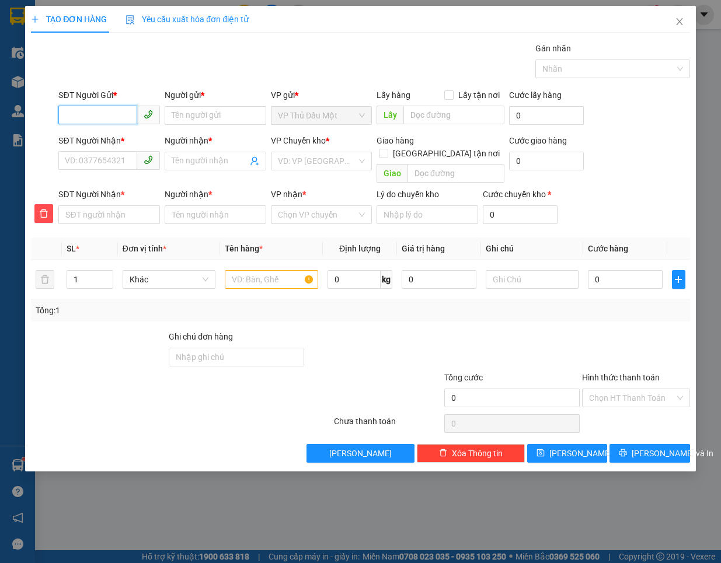
click at [109, 107] on input "SĐT Người Gửi *" at bounding box center [97, 115] width 79 height 19
type input "0367877866"
click at [85, 132] on div "0367877866 - CÔNG TỬ BỘT" at bounding box center [118, 139] width 121 height 19
type input "CÔNG TỬ BỘT"
type input "0967230584"
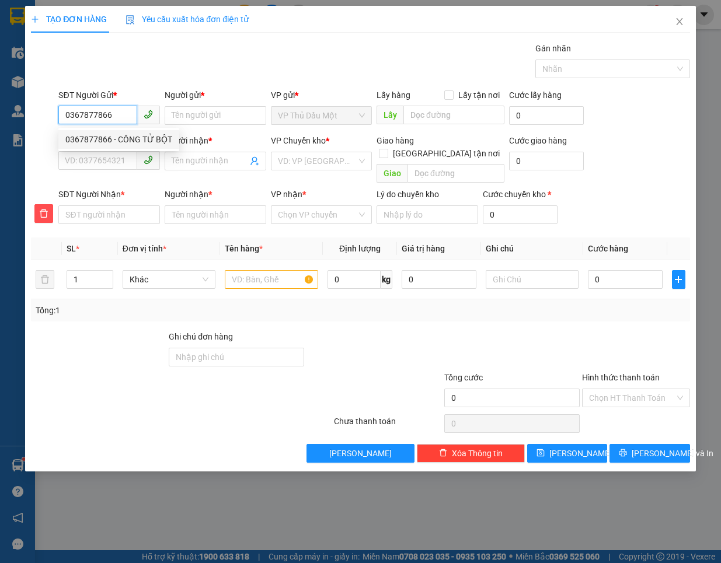
type input "lan"
type input "0967230584"
type input "lan"
type input "40.000"
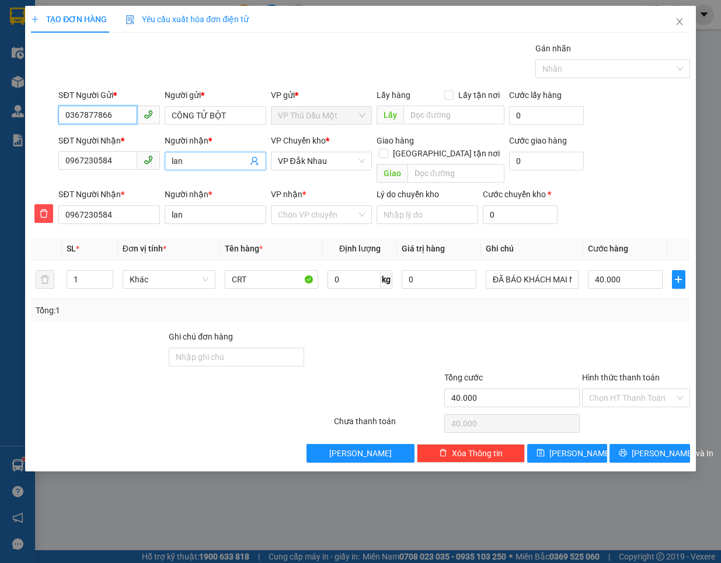
type input "0367877866"
click at [209, 155] on input "lan" at bounding box center [210, 161] width 76 height 13
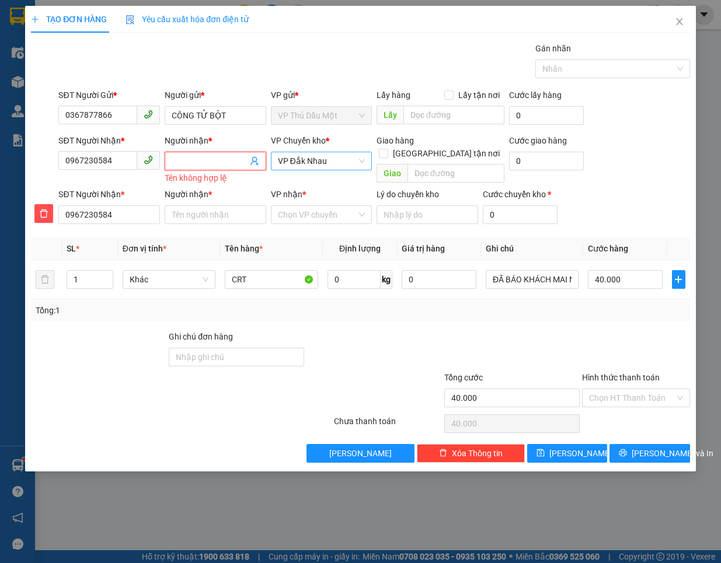
click at [304, 168] on span "VP Đắk Nhau" at bounding box center [322, 161] width 88 height 18
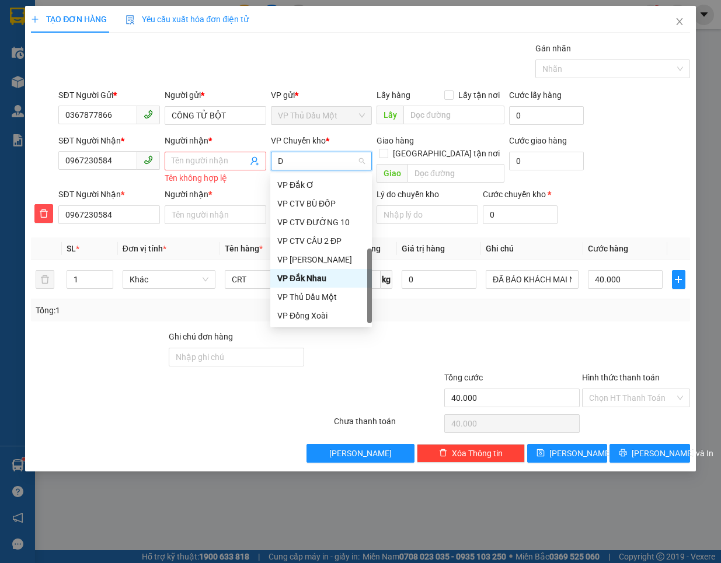
scroll to position [18, 0]
type input "DX"
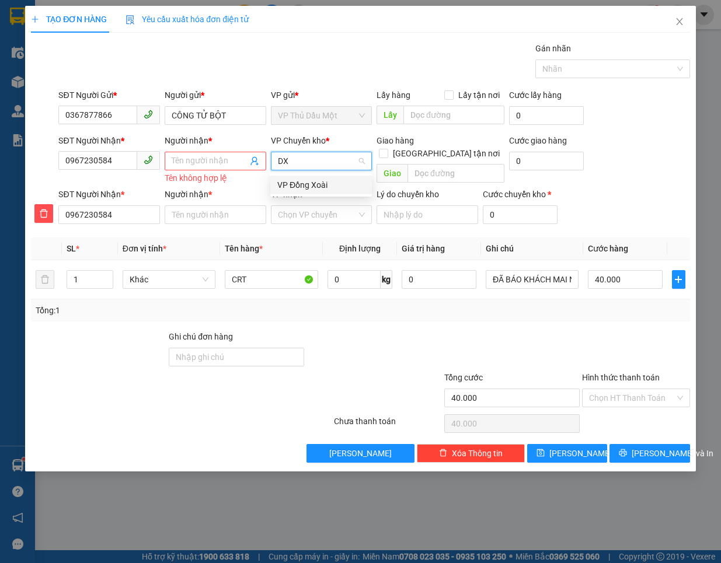
scroll to position [0, 0]
click at [304, 176] on div "VP Đồng Xoài" at bounding box center [321, 185] width 102 height 19
click at [200, 163] on input "Người nhận *" at bounding box center [210, 161] width 76 height 13
type input "L"
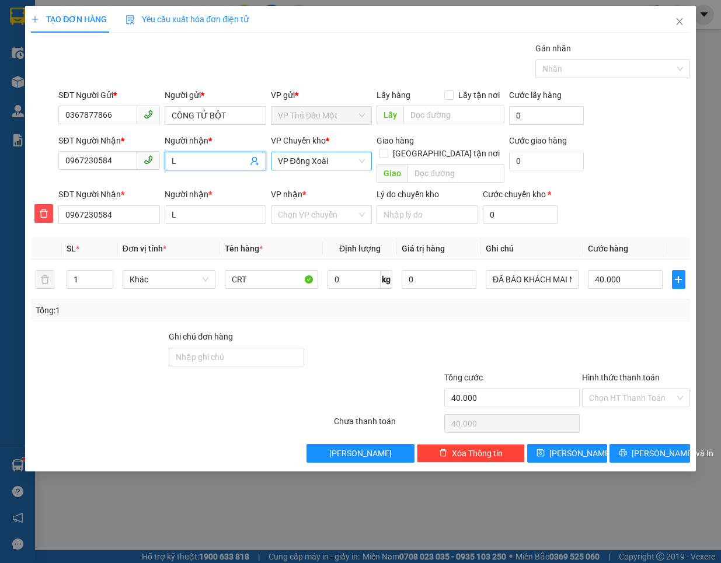
type input "LA"
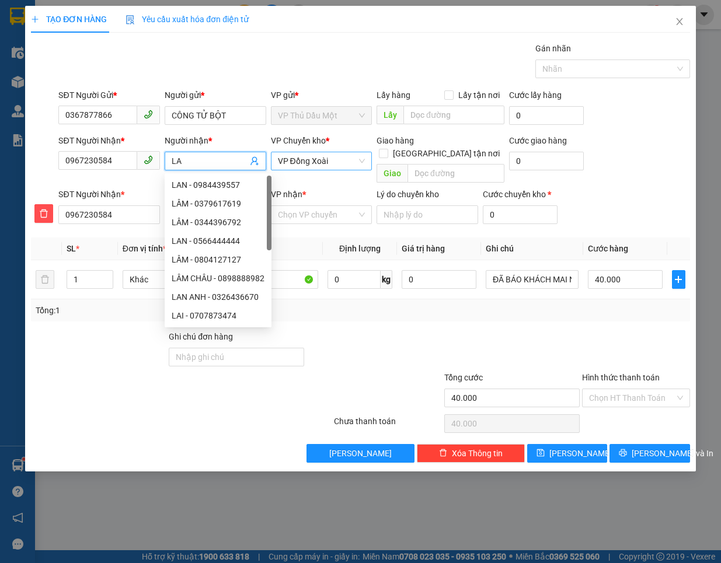
type input "LAN"
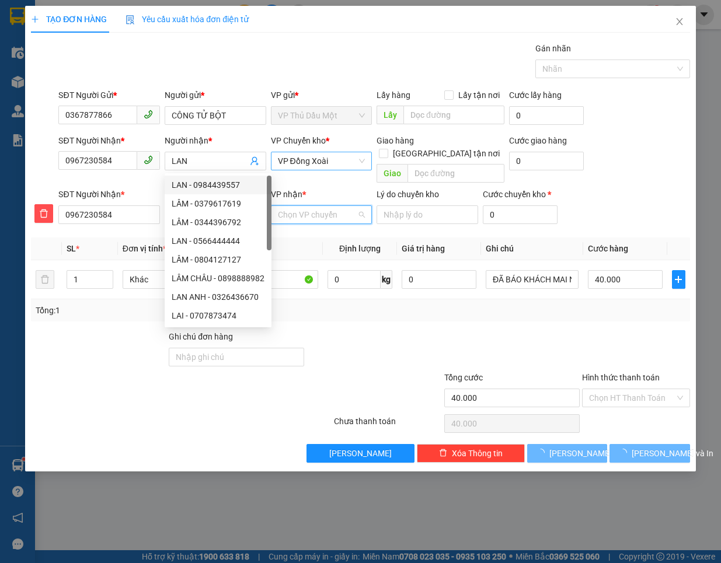
click at [302, 206] on input "VP nhận *" at bounding box center [317, 215] width 79 height 18
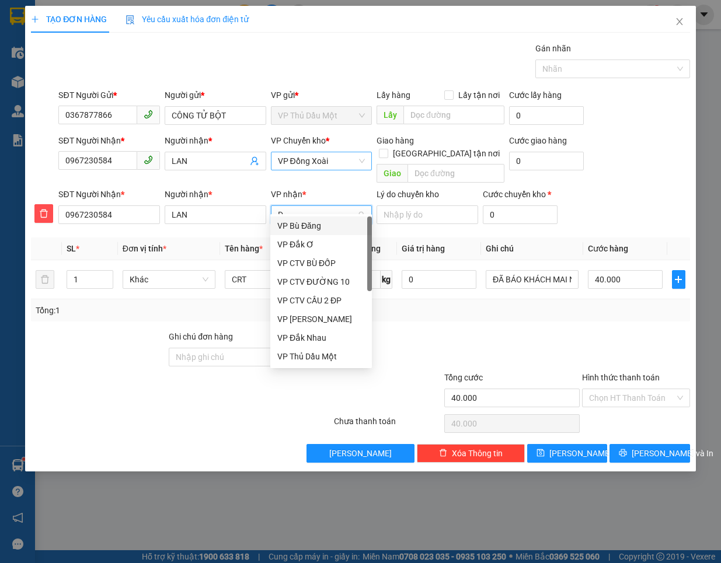
type input "D"
type input "ĐA"
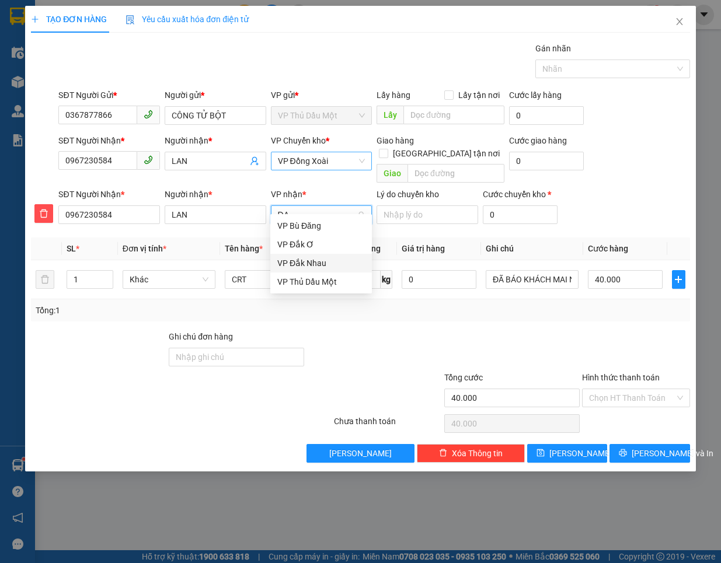
click at [305, 263] on div "VP Đắk Nhau" at bounding box center [321, 263] width 88 height 13
type input "2"
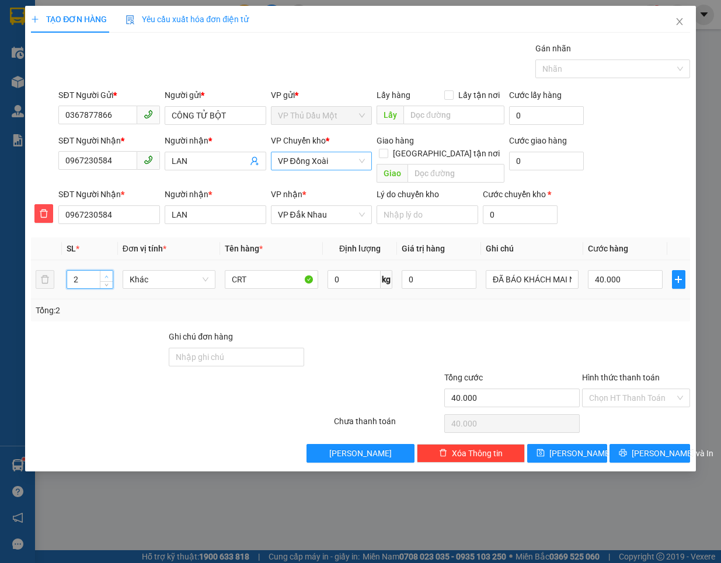
click at [106, 275] on icon "up" at bounding box center [107, 277] width 4 height 4
click at [634, 276] on input "40.000" at bounding box center [625, 279] width 75 height 19
type input "0"
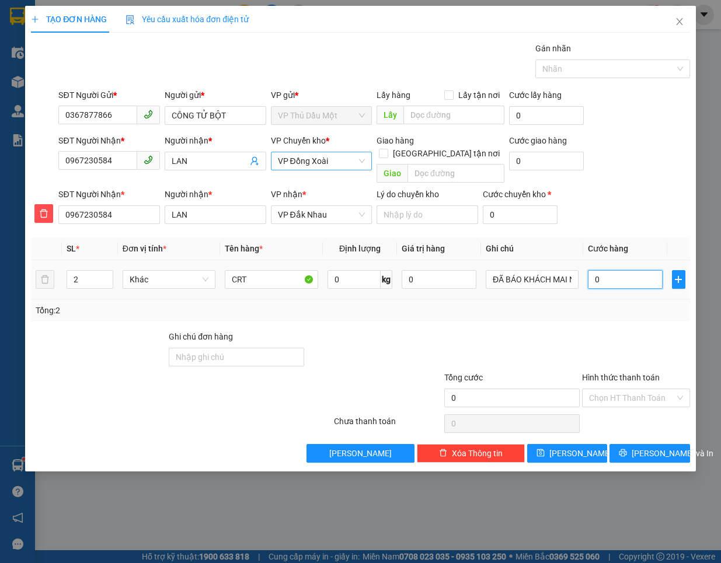
type input "1"
type input "01"
type input "10"
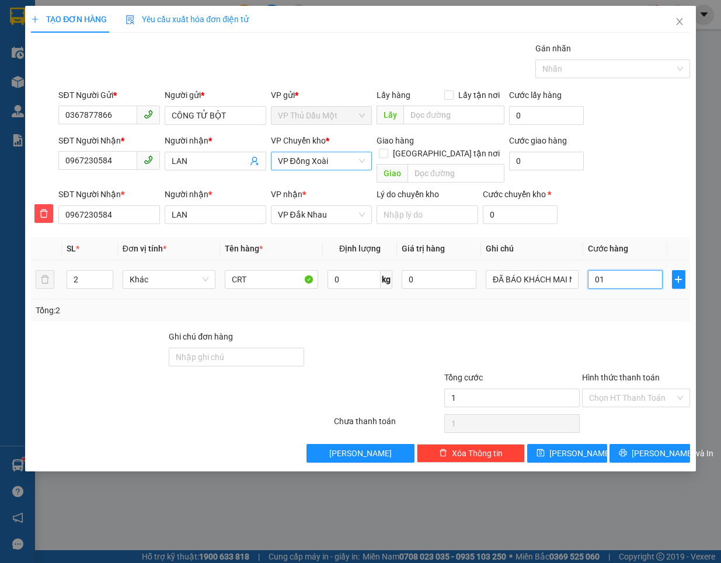
type input "010"
type input "100"
type input "0.100"
type input "10"
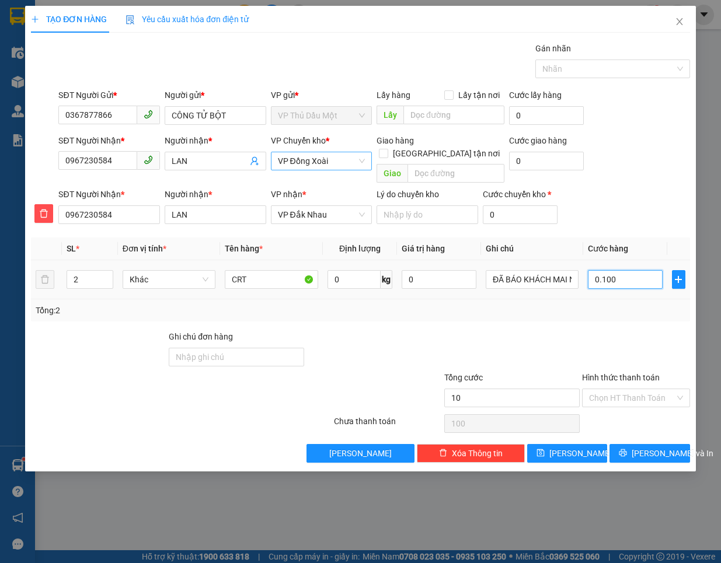
type input "10"
type input "010"
type input "1"
type input "0"
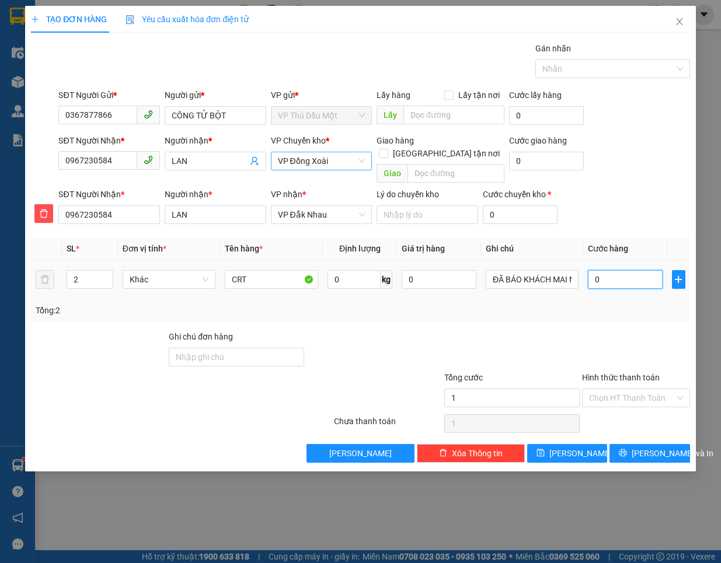
type input "0"
type input "1"
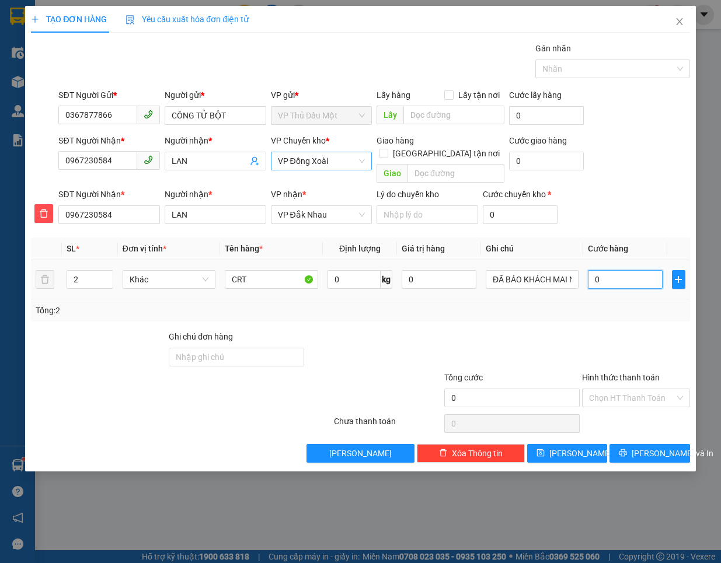
type input "01"
type input "10"
type input "010"
type input "100"
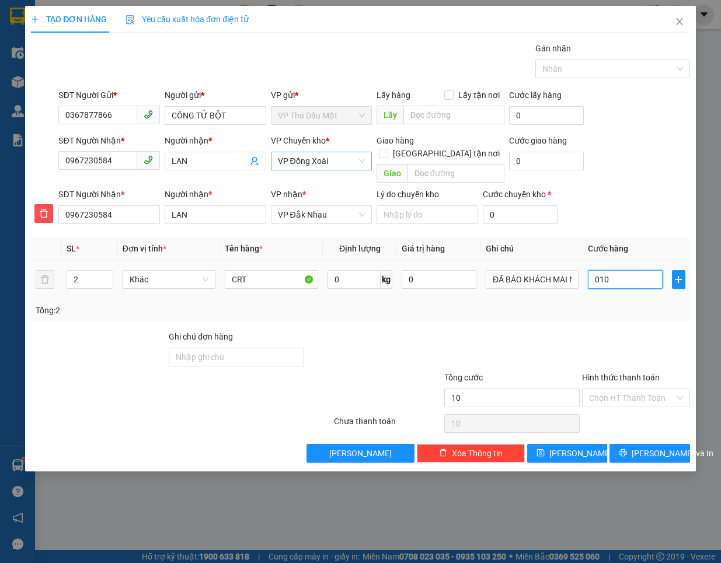
type input "100"
type input "0.100"
type input "100.000"
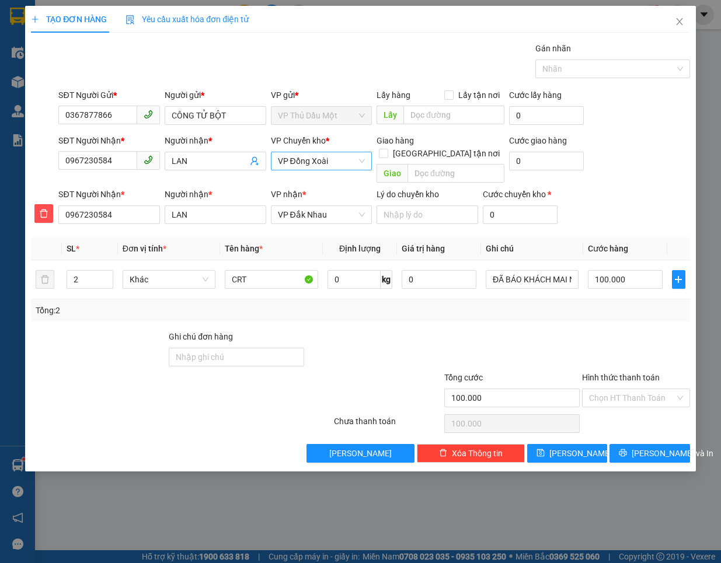
click at [550, 330] on div at bounding box center [512, 350] width 138 height 41
click at [256, 270] on input "CRT" at bounding box center [271, 279] width 93 height 19
type input "CARTON"
click at [660, 447] on span "[PERSON_NAME] và In" at bounding box center [673, 453] width 82 height 13
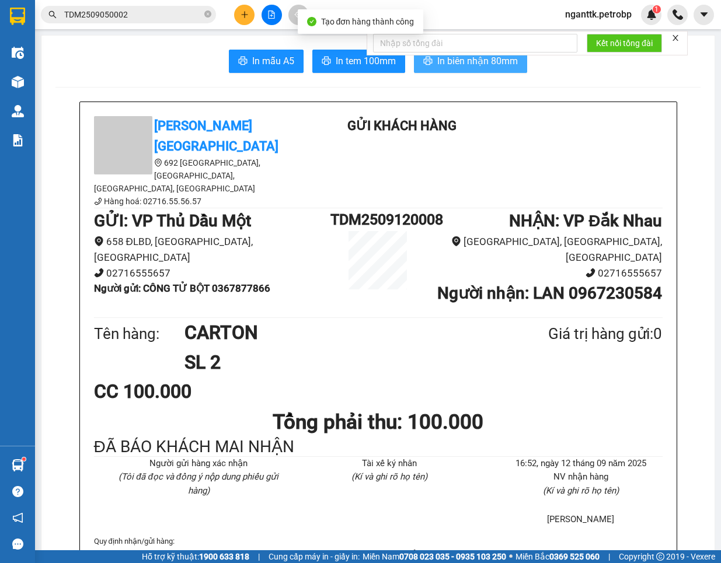
click at [448, 62] on span "In biên nhận 80mm" at bounding box center [477, 61] width 81 height 15
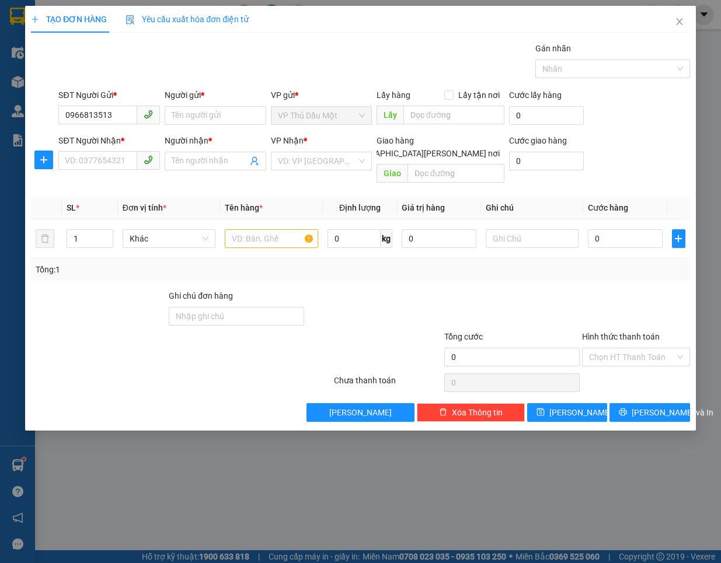
drag, startPoint x: 15, startPoint y: 429, endPoint x: 15, endPoint y: 492, distance: 63.1
click at [15, 436] on div "TẠO ĐƠN HÀNG Yêu cầu xuất hóa đơn điện tử Transit Pickup Surcharge Ids Transit …" at bounding box center [360, 281] width 721 height 563
click at [109, 114] on input "0966813513" at bounding box center [97, 115] width 79 height 19
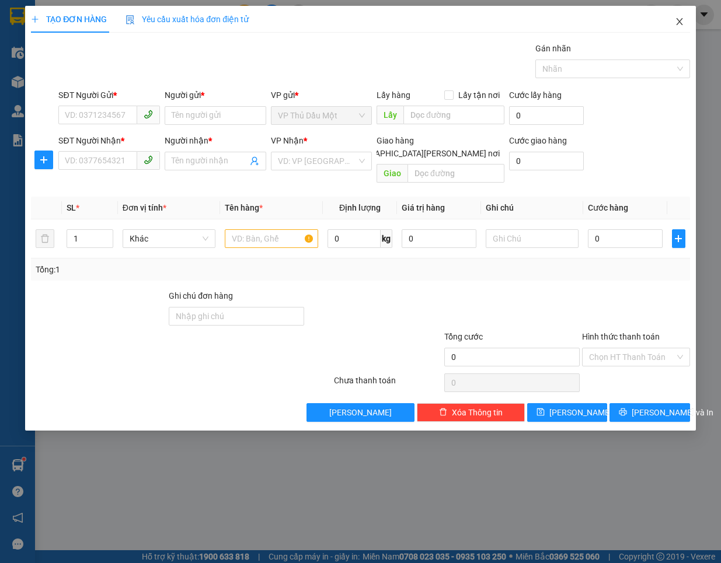
click at [690, 12] on span "Close" at bounding box center [679, 22] width 33 height 33
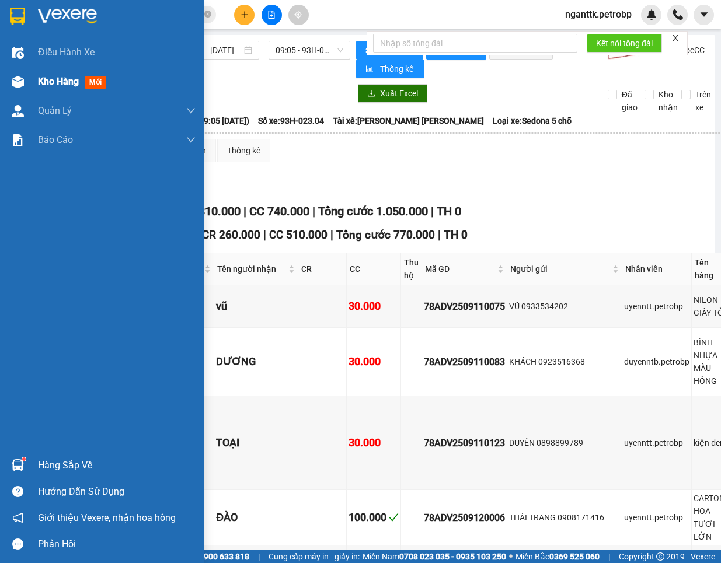
click at [15, 86] on img at bounding box center [18, 82] width 12 height 12
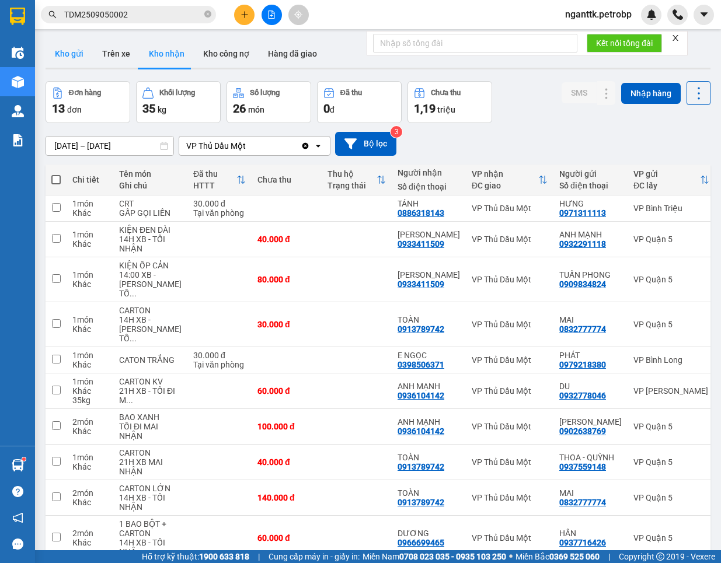
click at [59, 48] on button "Kho gửi" at bounding box center [69, 54] width 47 height 28
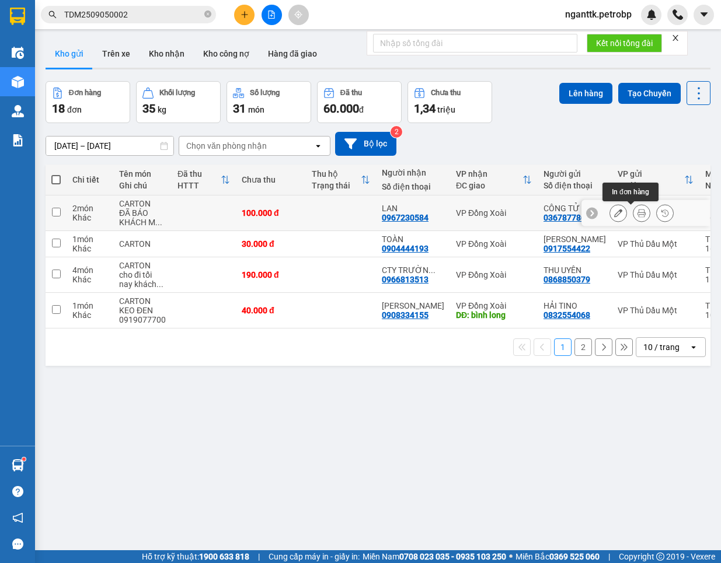
click at [638, 213] on icon at bounding box center [642, 213] width 8 height 8
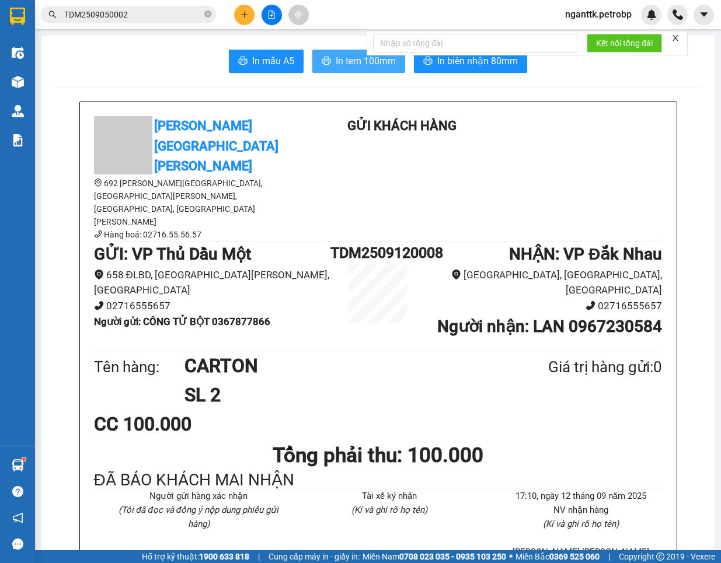
click at [337, 66] on span "In tem 100mm" at bounding box center [366, 61] width 60 height 15
